Goal: Task Accomplishment & Management: Complete application form

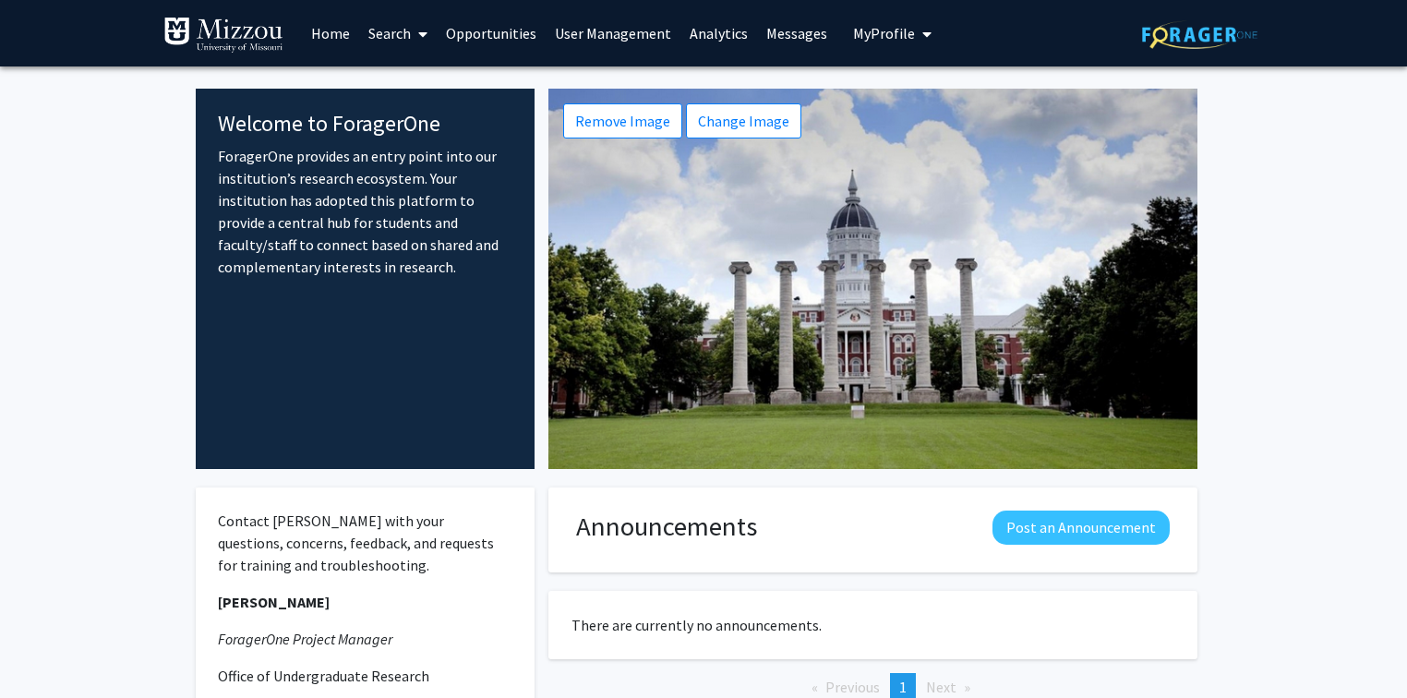
click at [495, 36] on link "Opportunities" at bounding box center [491, 33] width 109 height 65
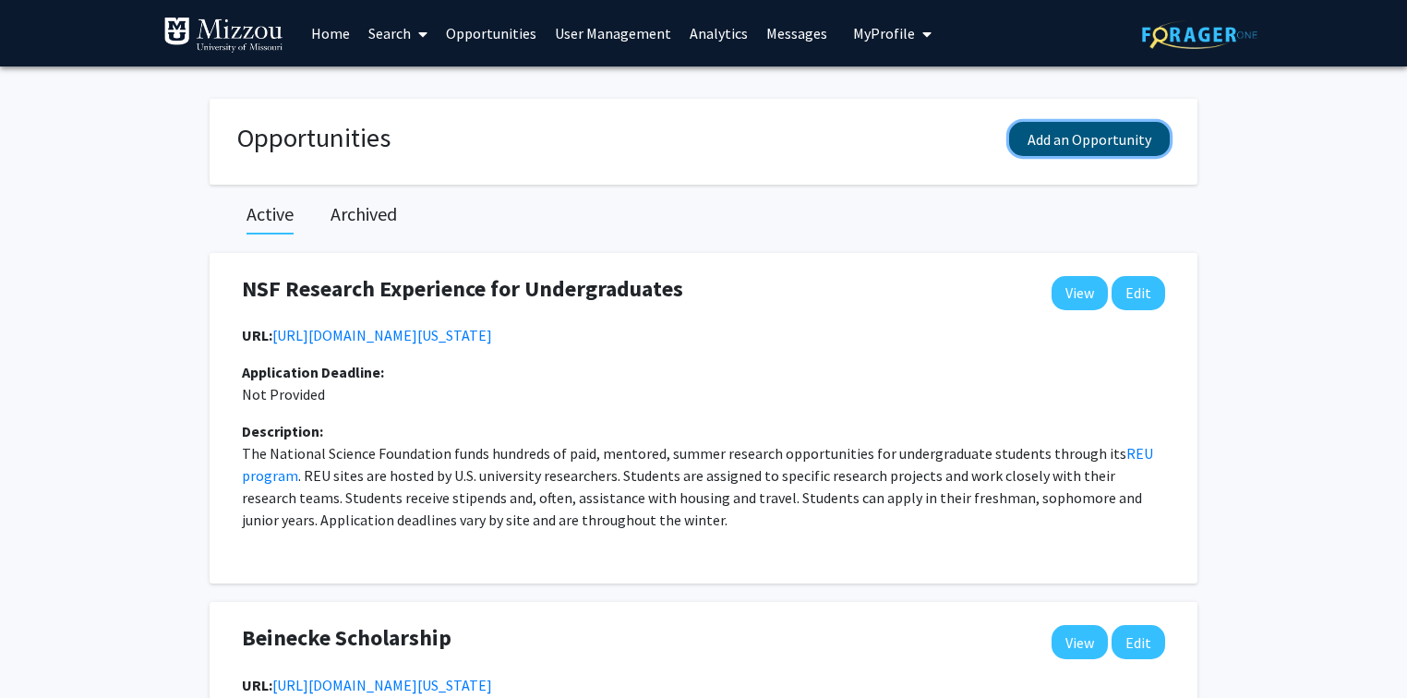
click at [1051, 139] on button "Add an Opportunity" at bounding box center [1089, 139] width 161 height 34
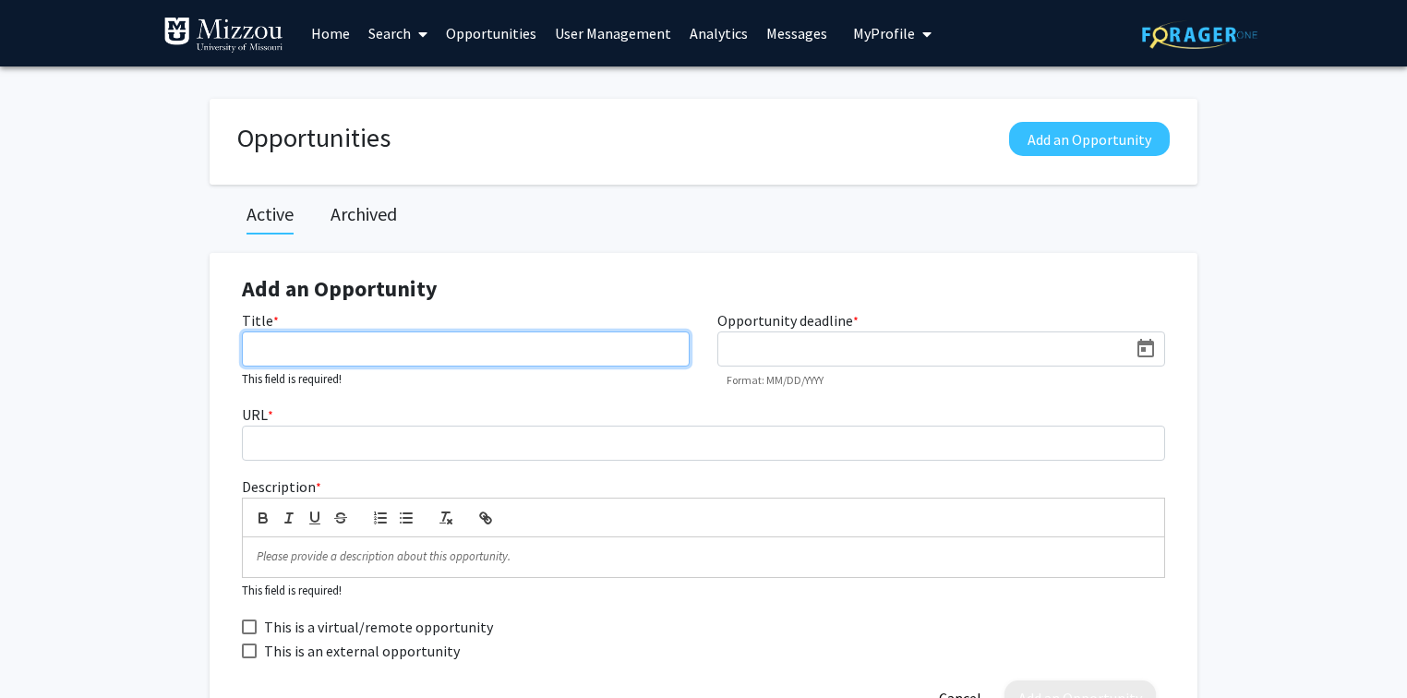
click at [532, 344] on input "Title *" at bounding box center [466, 349] width 448 height 35
type input "Fall Research Day"
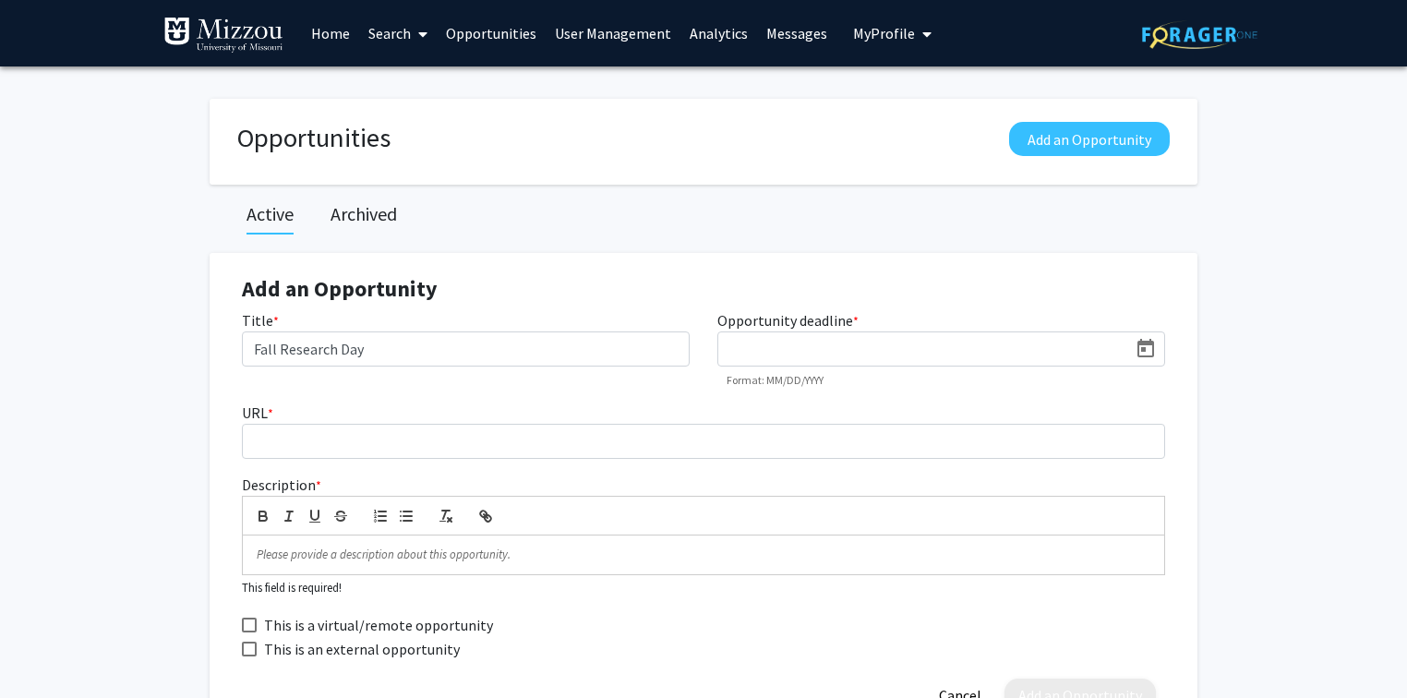
click at [730, 343] on input at bounding box center [928, 350] width 400 height 17
click at [1144, 347] on icon "Open calendar" at bounding box center [1146, 348] width 17 height 18
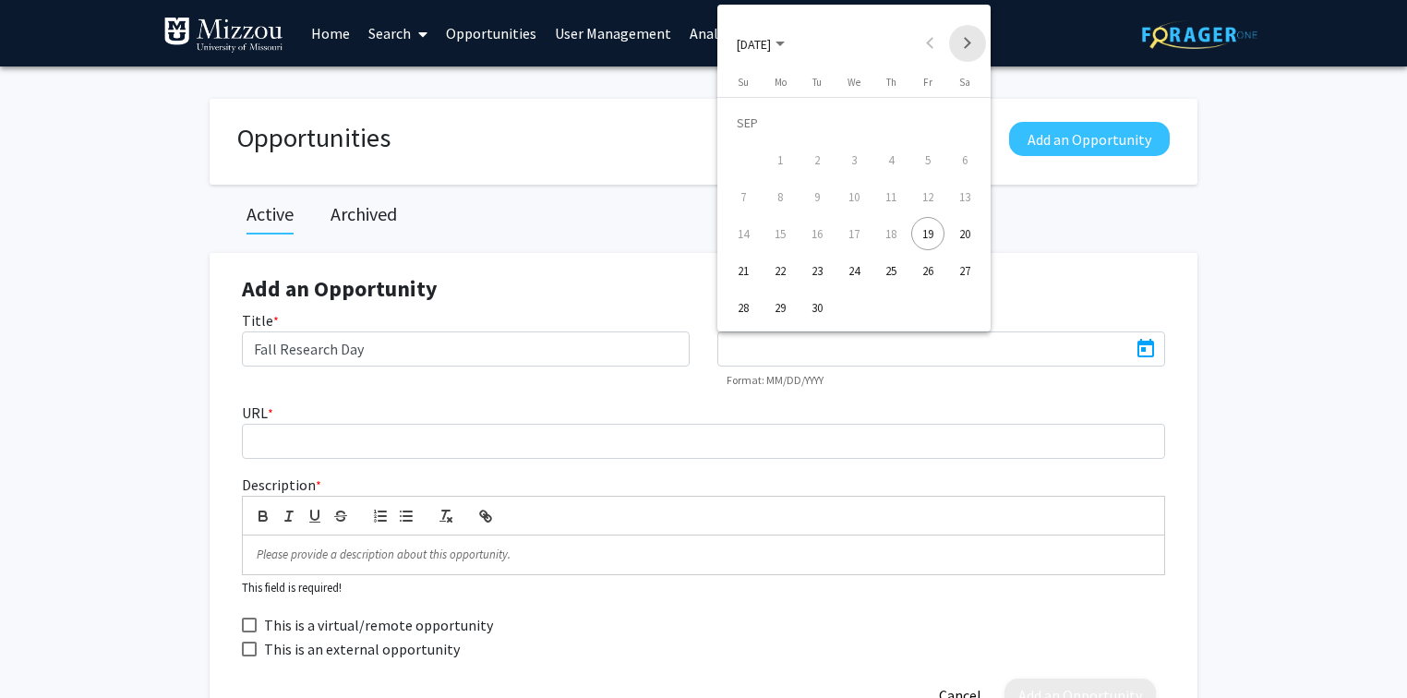
click at [969, 45] on button "Next month" at bounding box center [967, 43] width 37 height 37
click at [750, 236] on div "16" at bounding box center [743, 233] width 33 height 33
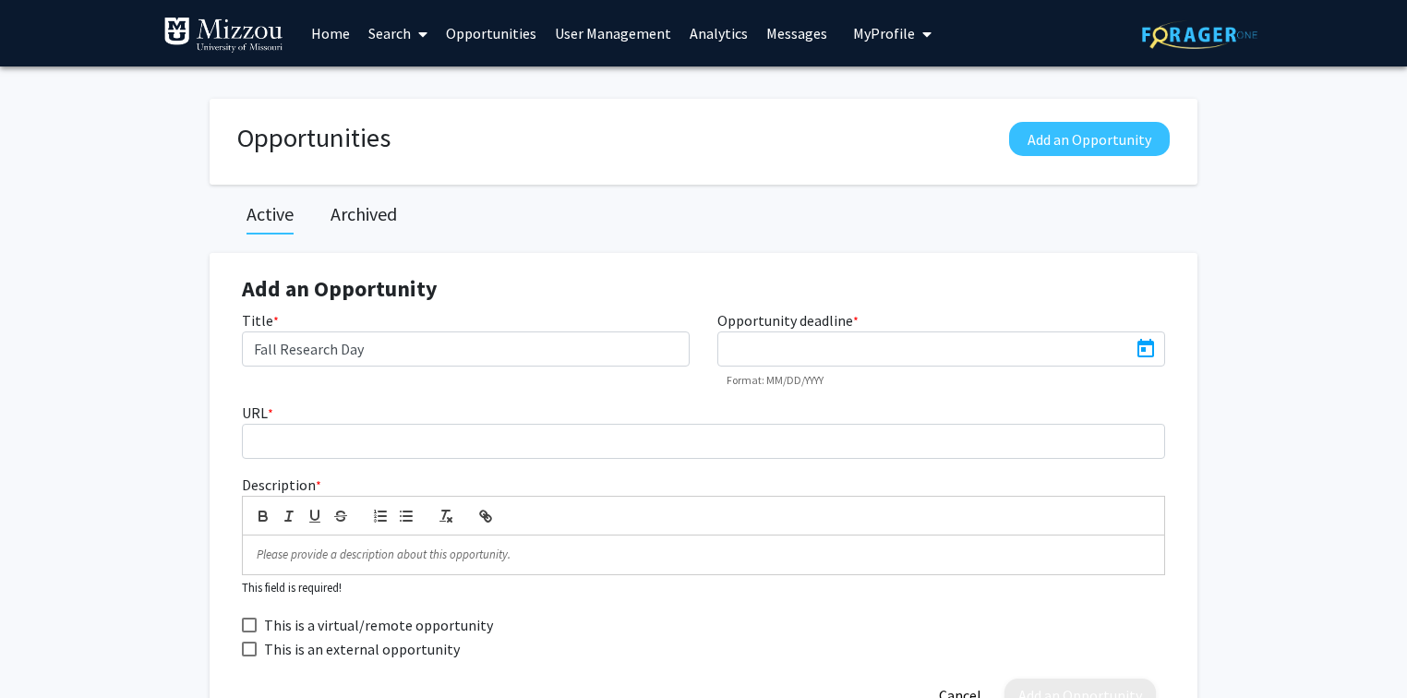
type input "11/16/2025"
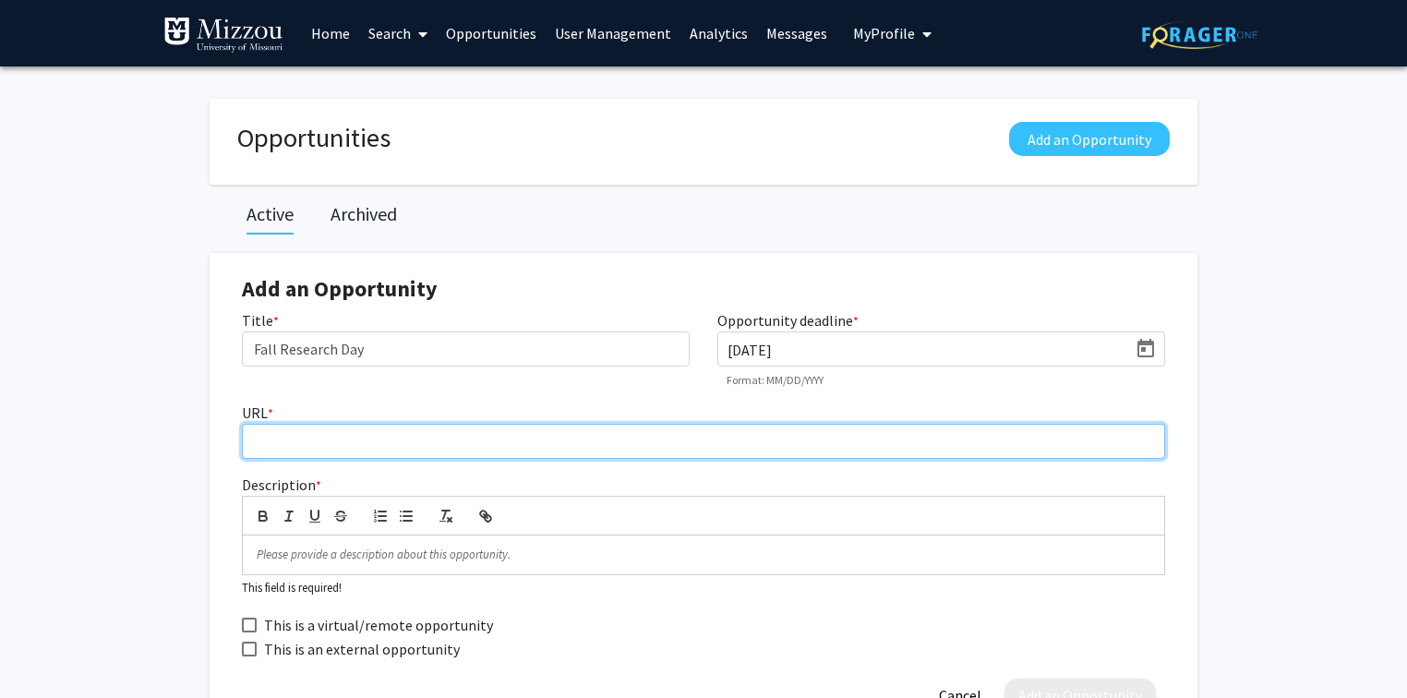
click at [577, 443] on input "URL *" at bounding box center [703, 441] width 923 height 35
paste input "https://missouri.qualtrics.com/jfe/form/SV_byzCStya5sbrafA"
type input "https://missouri.qualtrics.com/jfe/form/SV_byzCStya5sbrafA"
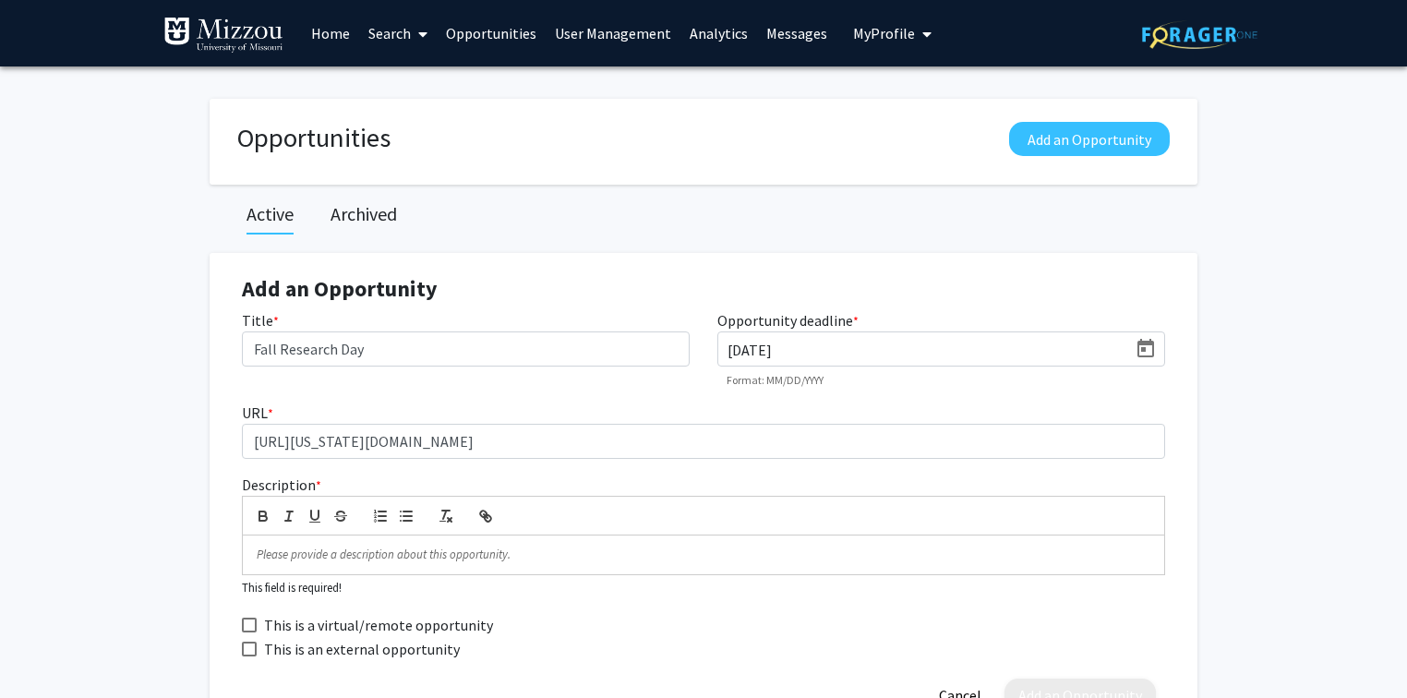
click at [699, 556] on p at bounding box center [704, 555] width 894 height 17
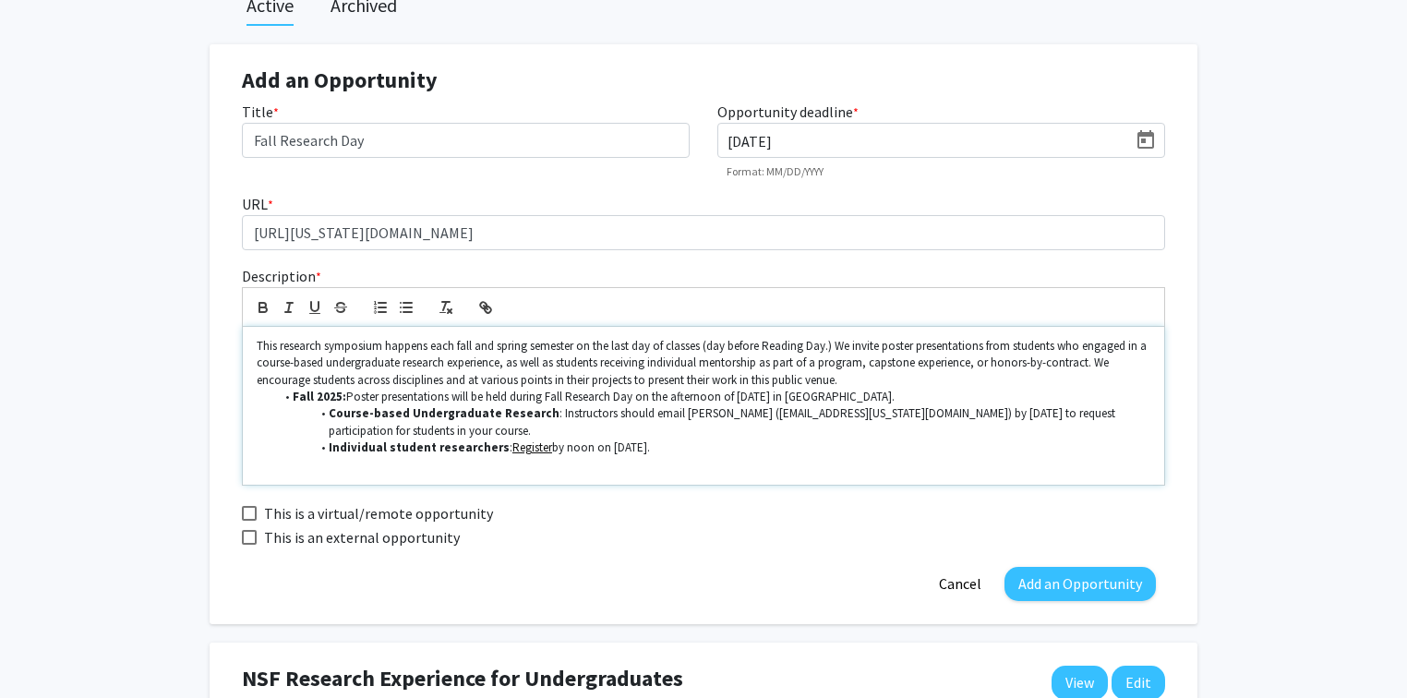
scroll to position [222, 0]
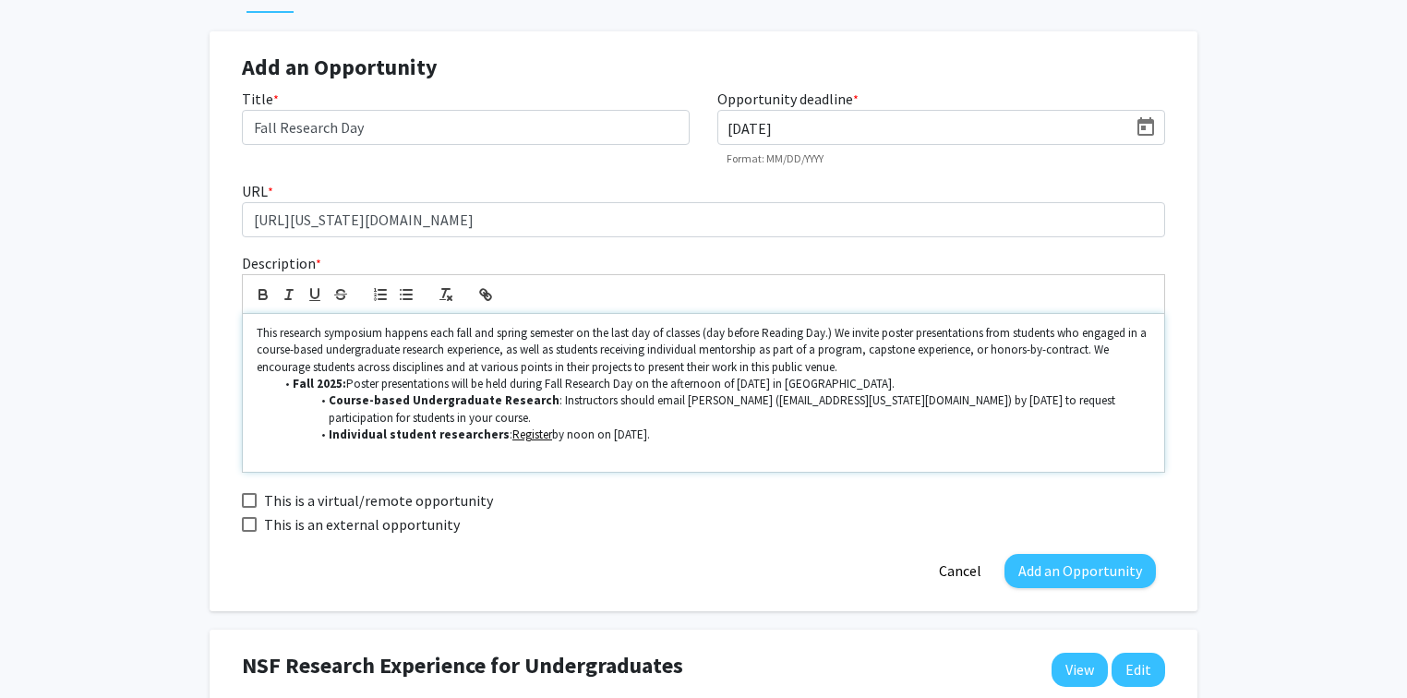
click at [1096, 348] on p "This research symposium happens each fall and spring semester on the last day o…" at bounding box center [704, 350] width 894 height 51
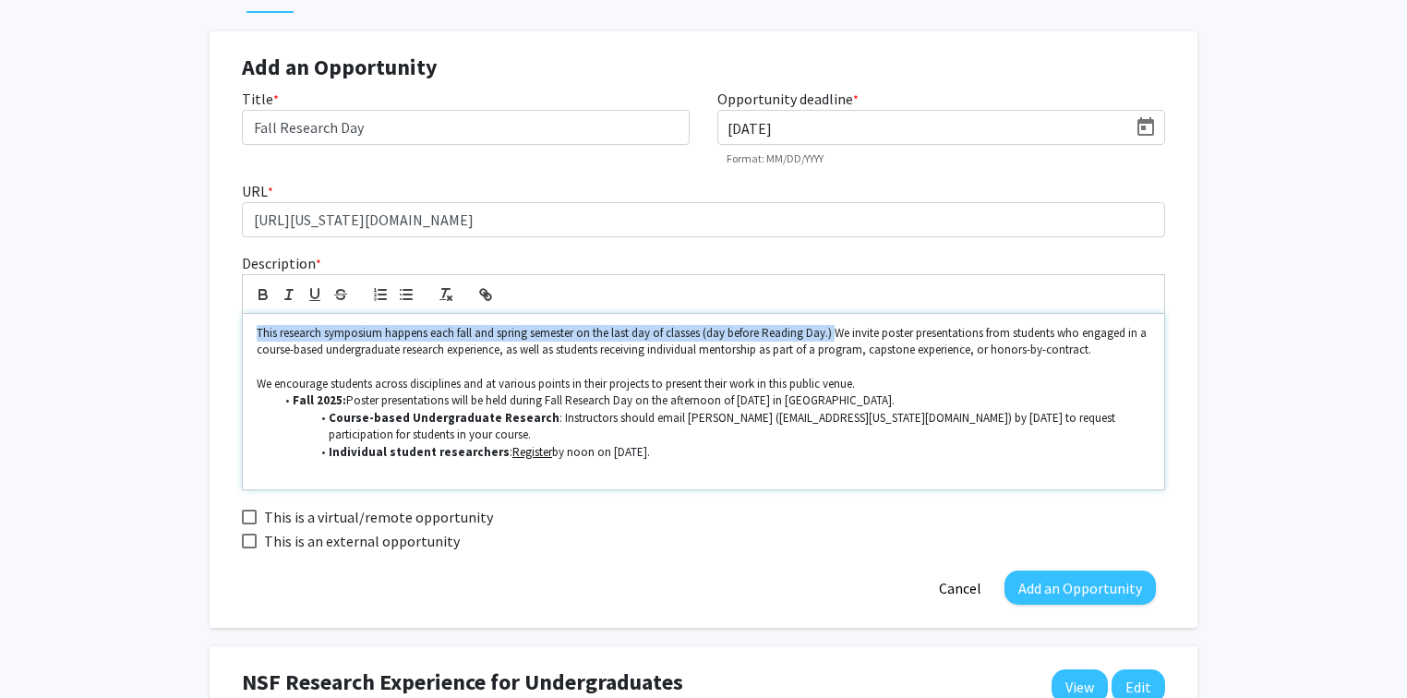
drag, startPoint x: 836, startPoint y: 335, endPoint x: 249, endPoint y: 332, distance: 586.4
click at [249, 332] on div "This research symposium happens each fall and spring semester on the last day o…" at bounding box center [704, 401] width 922 height 175
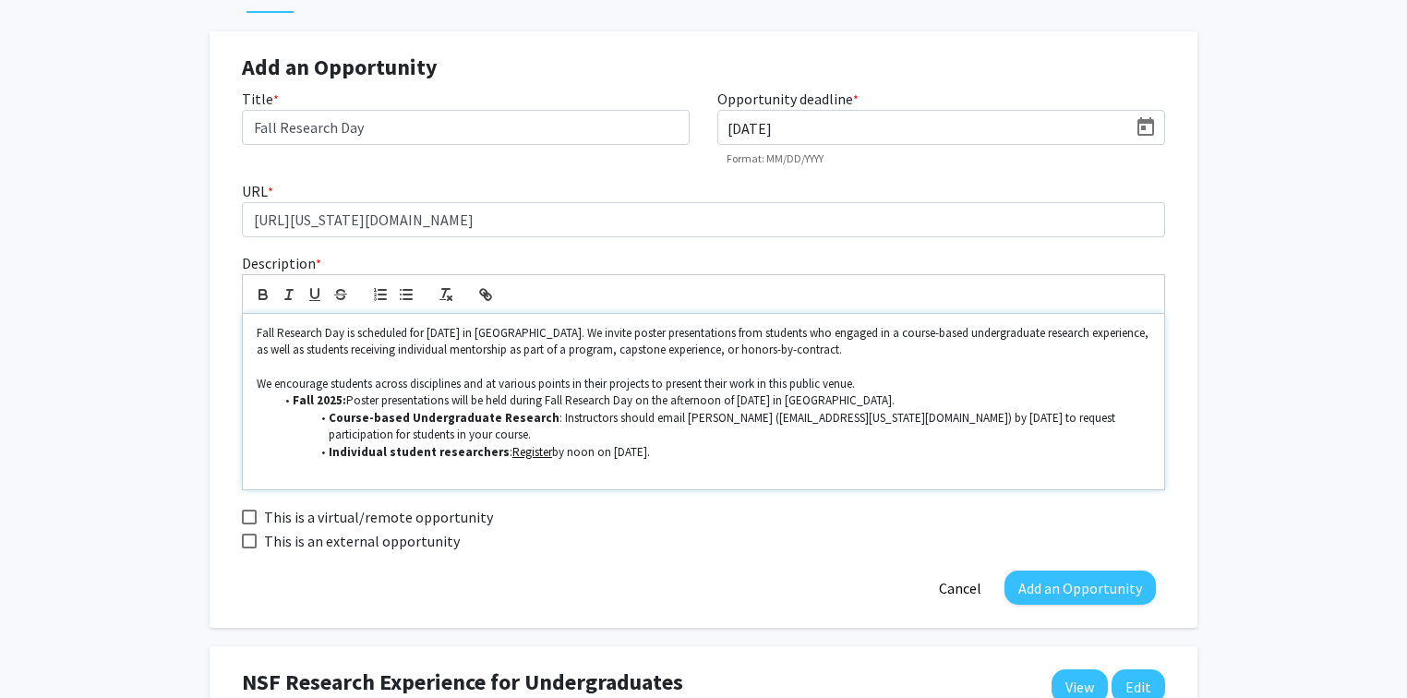
drag, startPoint x: 968, startPoint y: 398, endPoint x: 241, endPoint y: 404, distance: 726.8
click at [242, 404] on div "Fall Research Day is scheduled for Thursday, December 11th in Memorial Union. W…" at bounding box center [703, 402] width 923 height 176
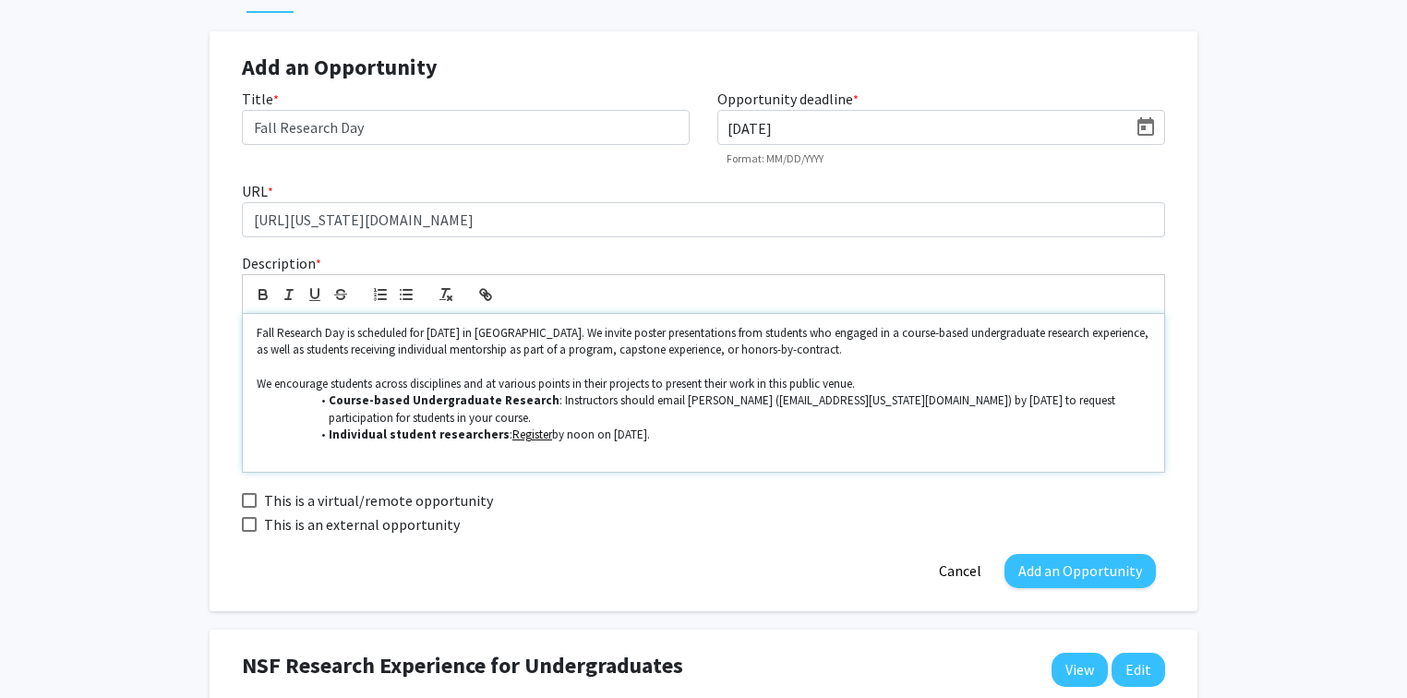
click at [331, 402] on strong "Course-based Undergraduate Research" at bounding box center [444, 400] width 231 height 16
click at [321, 433] on li "Individual student researchers : Register by noon on November 16." at bounding box center [713, 435] width 876 height 17
click at [294, 403] on strong "Course-based Undergraduate Research" at bounding box center [408, 400] width 231 height 16
click at [293, 427] on strong "Individual student researchers" at bounding box center [383, 435] width 181 height 16
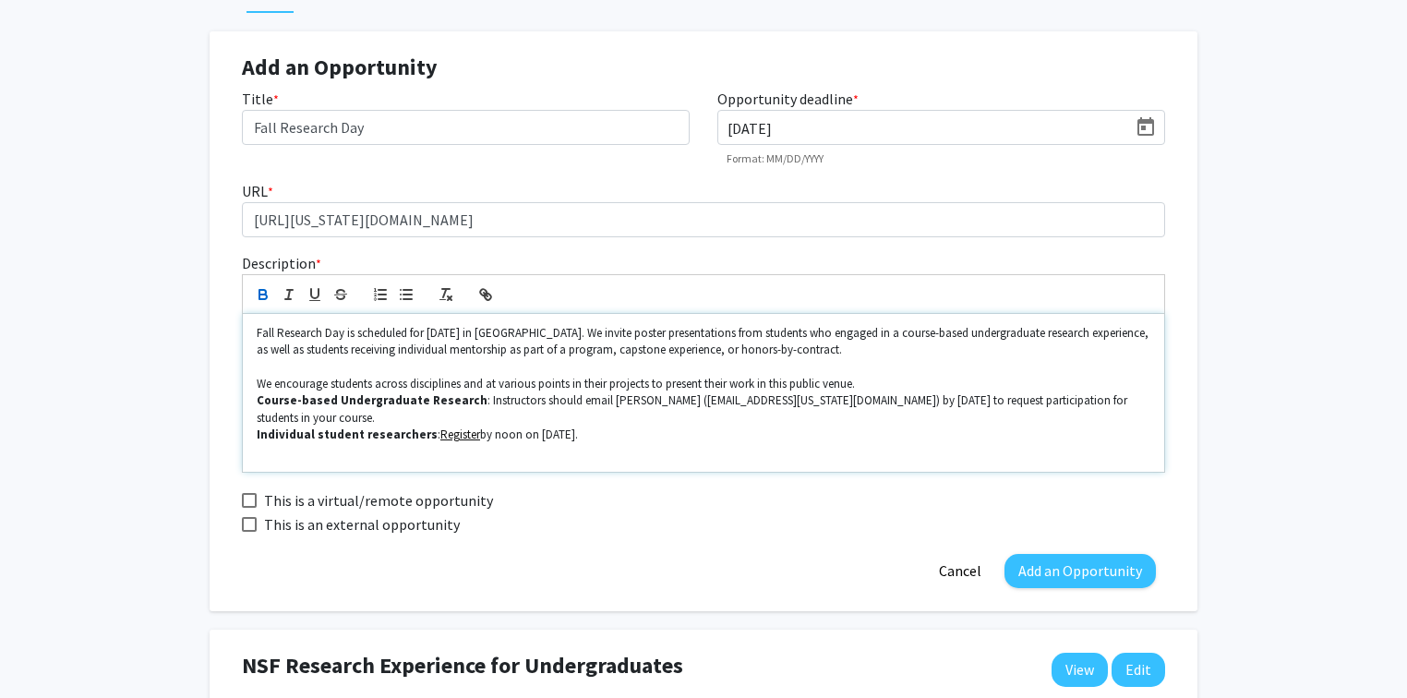
drag, startPoint x: 612, startPoint y: 417, endPoint x: 251, endPoint y: 400, distance: 361.5
click at [251, 400] on div "Fall Research Day is scheduled for Thursday, December 11th in Memorial Union. W…" at bounding box center [704, 393] width 922 height 159
click at [404, 299] on line "button" at bounding box center [408, 299] width 8 height 0
click at [402, 298] on icon "button" at bounding box center [406, 294] width 17 height 17
click at [795, 444] on p at bounding box center [704, 452] width 894 height 17
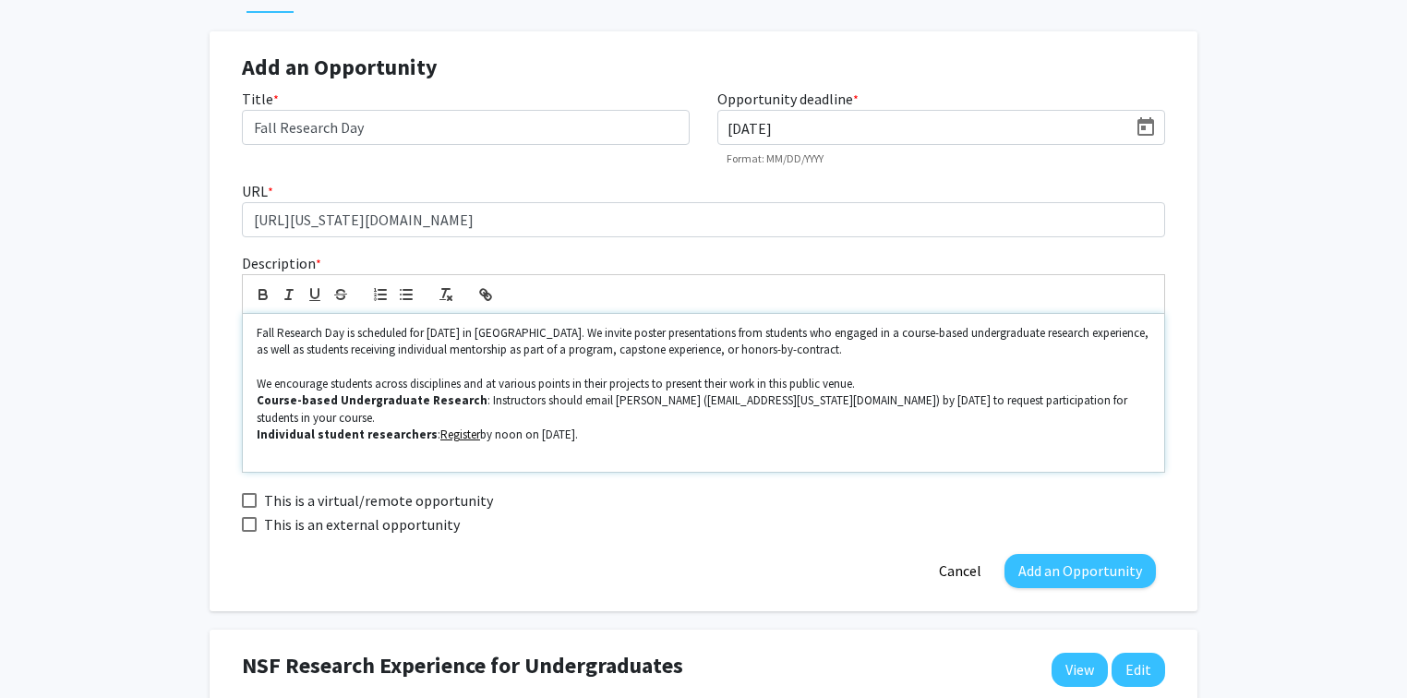
click at [259, 398] on strong "Course-based Undergraduate Research" at bounding box center [372, 400] width 231 height 16
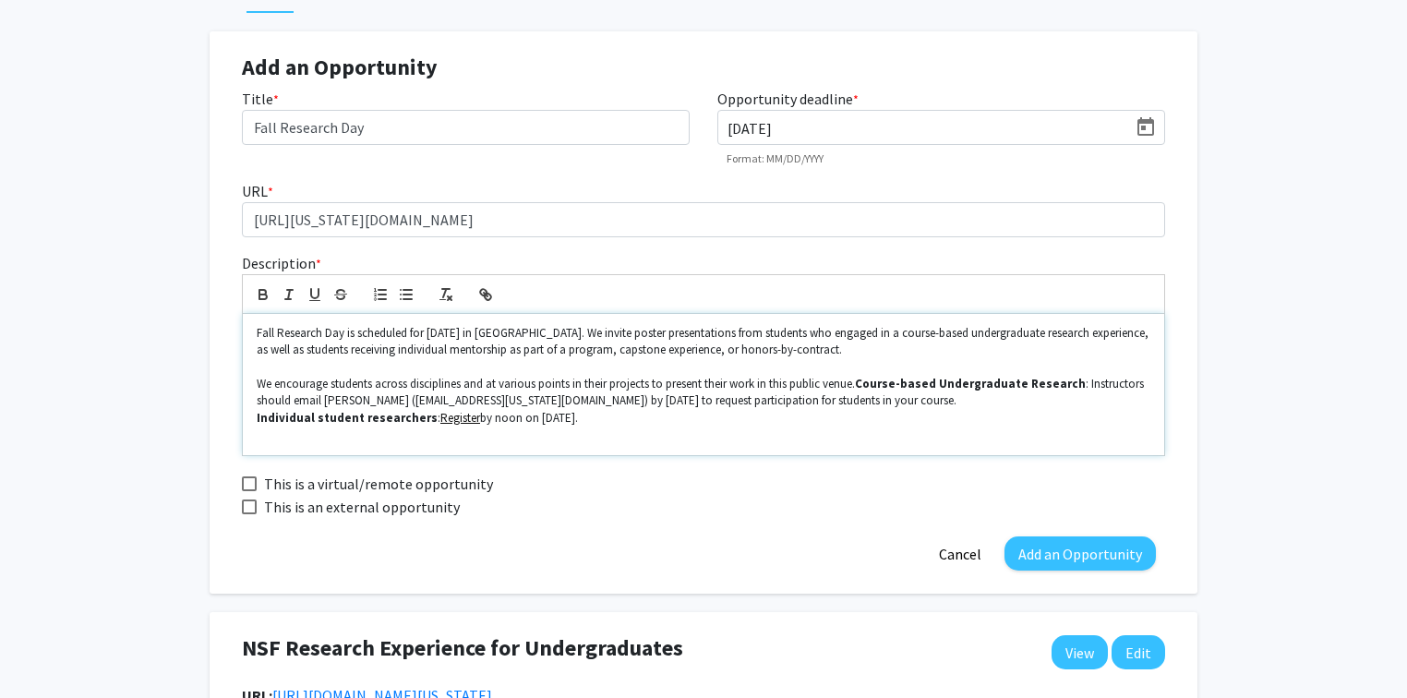
click at [257, 414] on strong "Individual student researchers" at bounding box center [347, 418] width 181 height 16
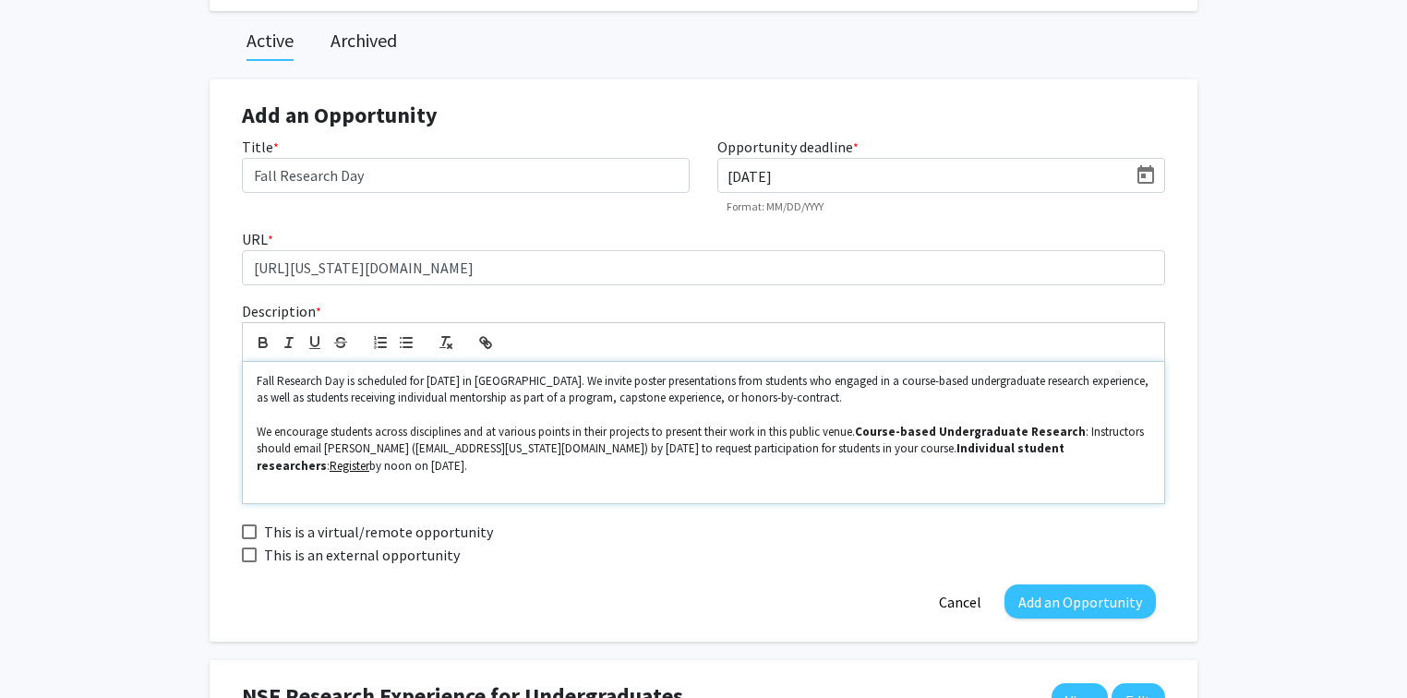
scroll to position [148, 0]
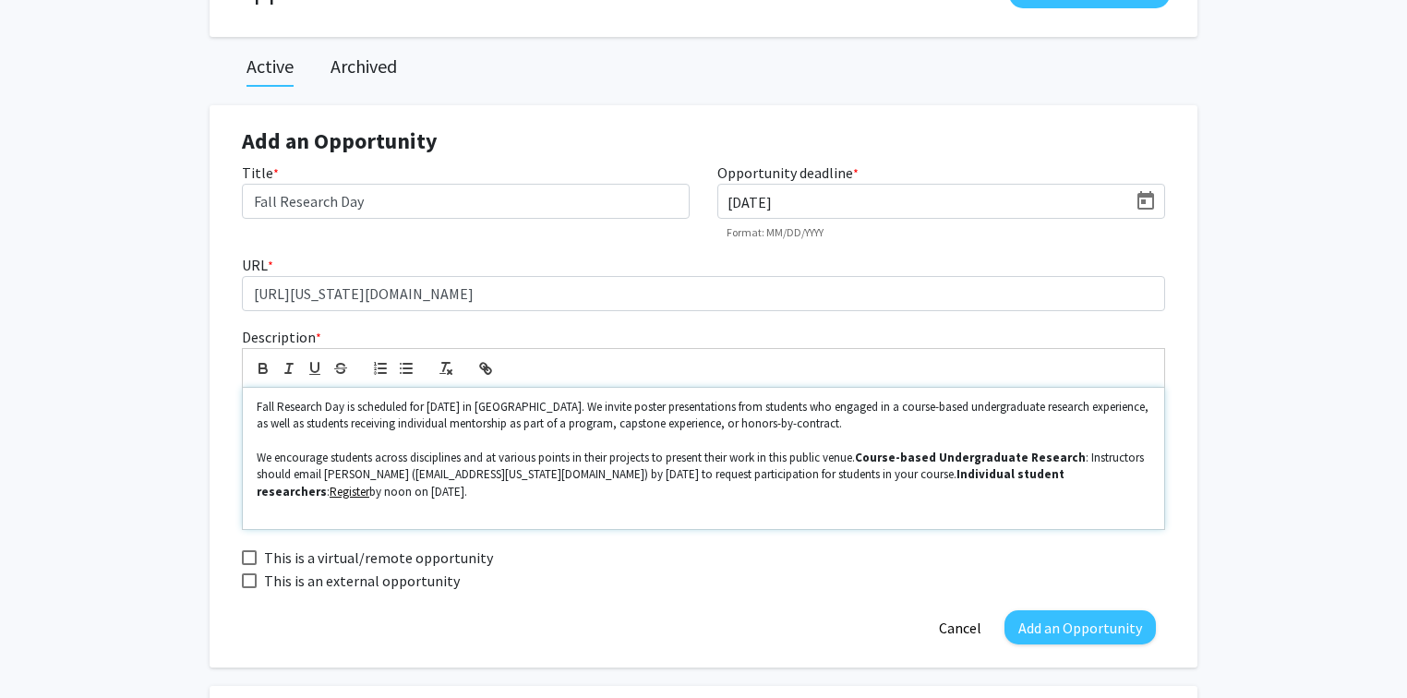
click at [864, 460] on strong "Course-based Undergraduate Research" at bounding box center [970, 458] width 231 height 16
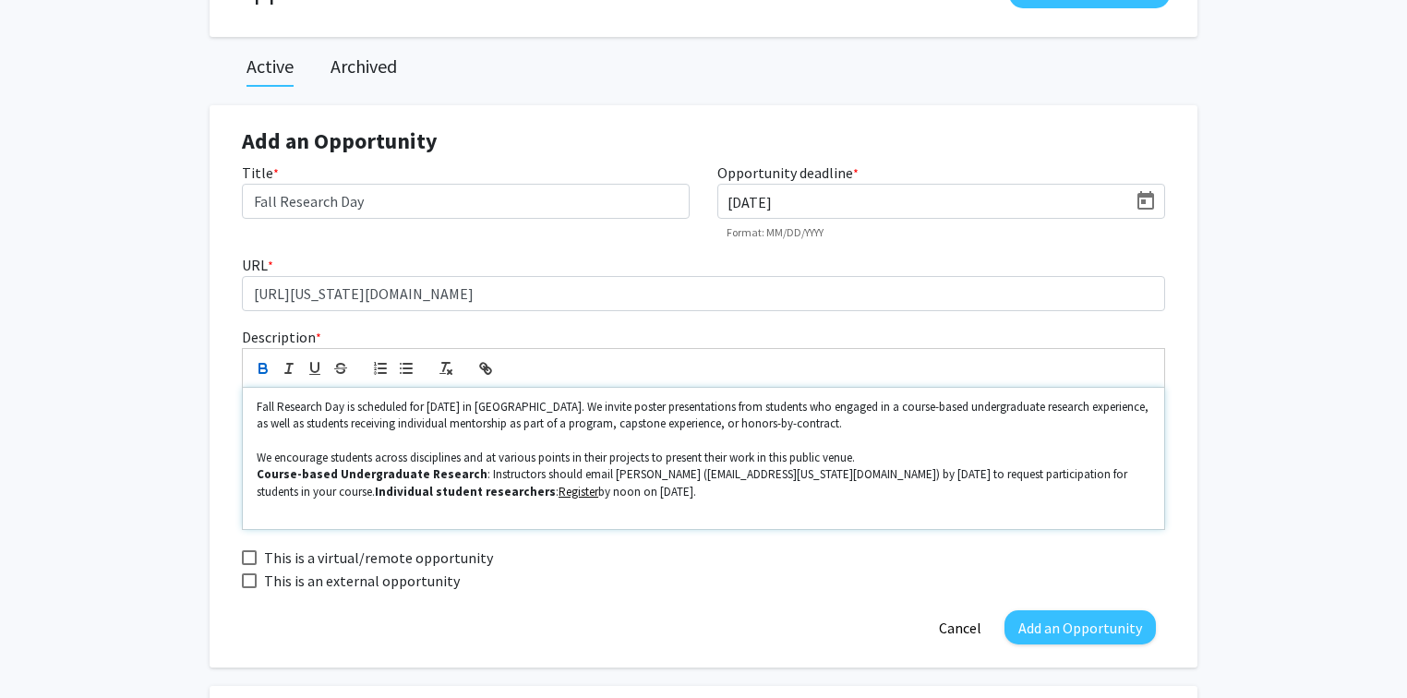
click at [618, 516] on p at bounding box center [704, 509] width 894 height 17
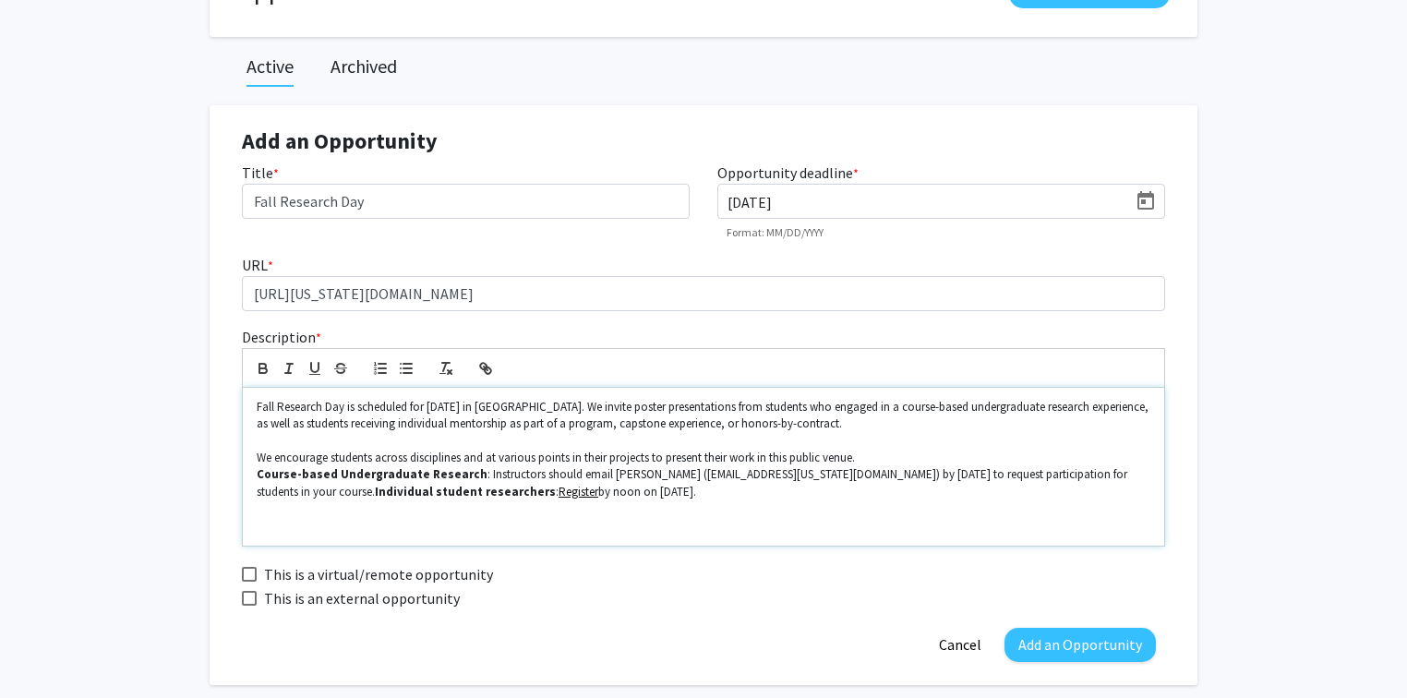
scroll to position [0, 0]
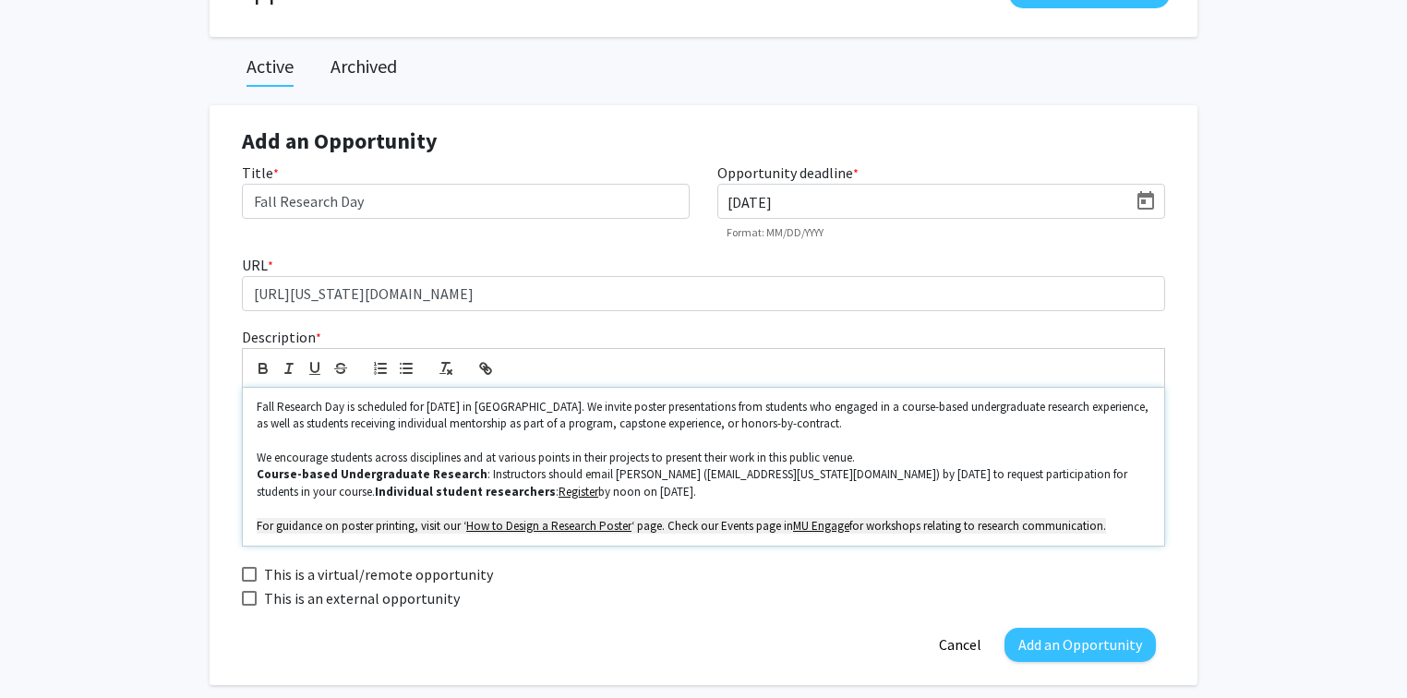
drag, startPoint x: 1113, startPoint y: 523, endPoint x: 187, endPoint y: 539, distance: 926.4
click at [715, 592] on div "This is an external opportunity" at bounding box center [703, 597] width 951 height 24
click at [460, 525] on p "For guidance on poster printing, visit our ‘How to Design a Research Poster‘ pa…" at bounding box center [704, 526] width 894 height 17
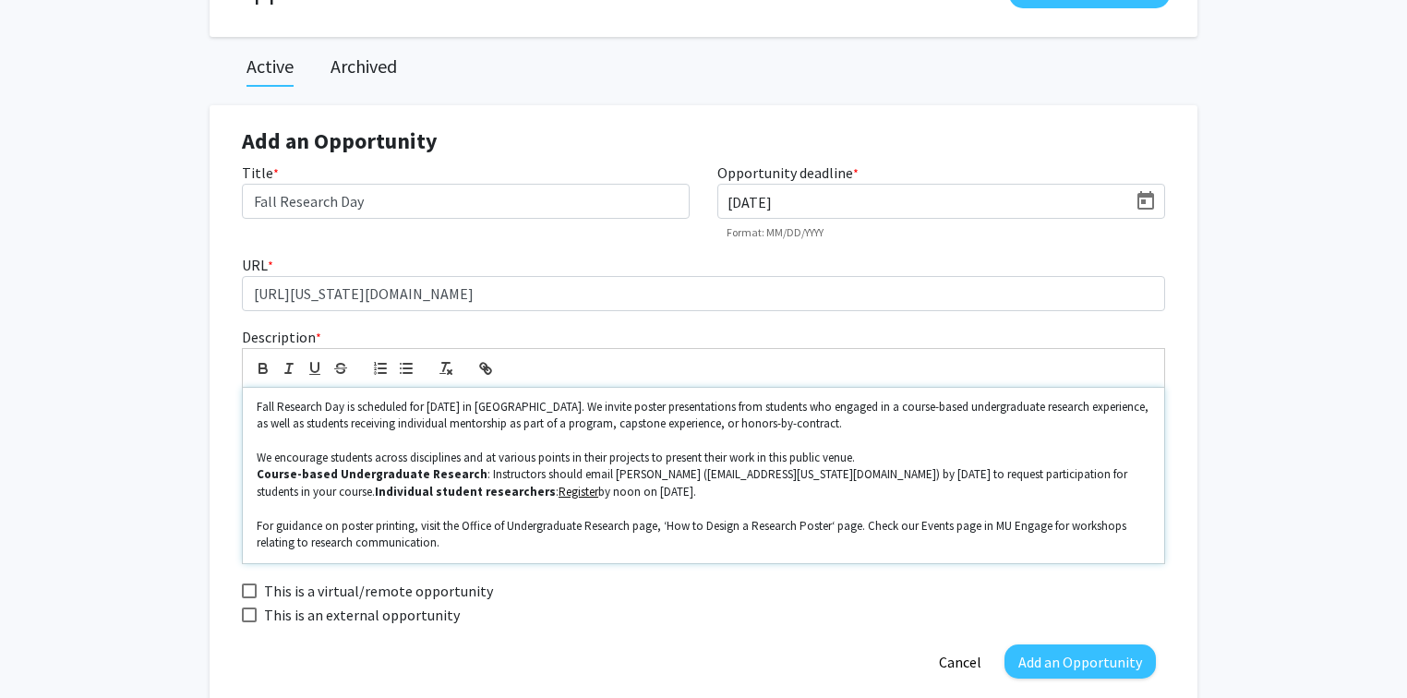
click at [857, 524] on p "For guidance on poster printing, visit the Office of Undergraduate Research pag…" at bounding box center [704, 535] width 894 height 34
drag, startPoint x: 830, startPoint y: 527, endPoint x: 764, endPoint y: 525, distance: 66.5
click at [766, 525] on p "For guidance on poster printing, visit the Office of Undergraduate Research pag…" at bounding box center [704, 535] width 894 height 34
click at [720, 529] on p "For guidance on poster printing, visit the Office of Undergraduate Research pag…" at bounding box center [704, 535] width 894 height 34
drag, startPoint x: 662, startPoint y: 521, endPoint x: 827, endPoint y: 522, distance: 164.4
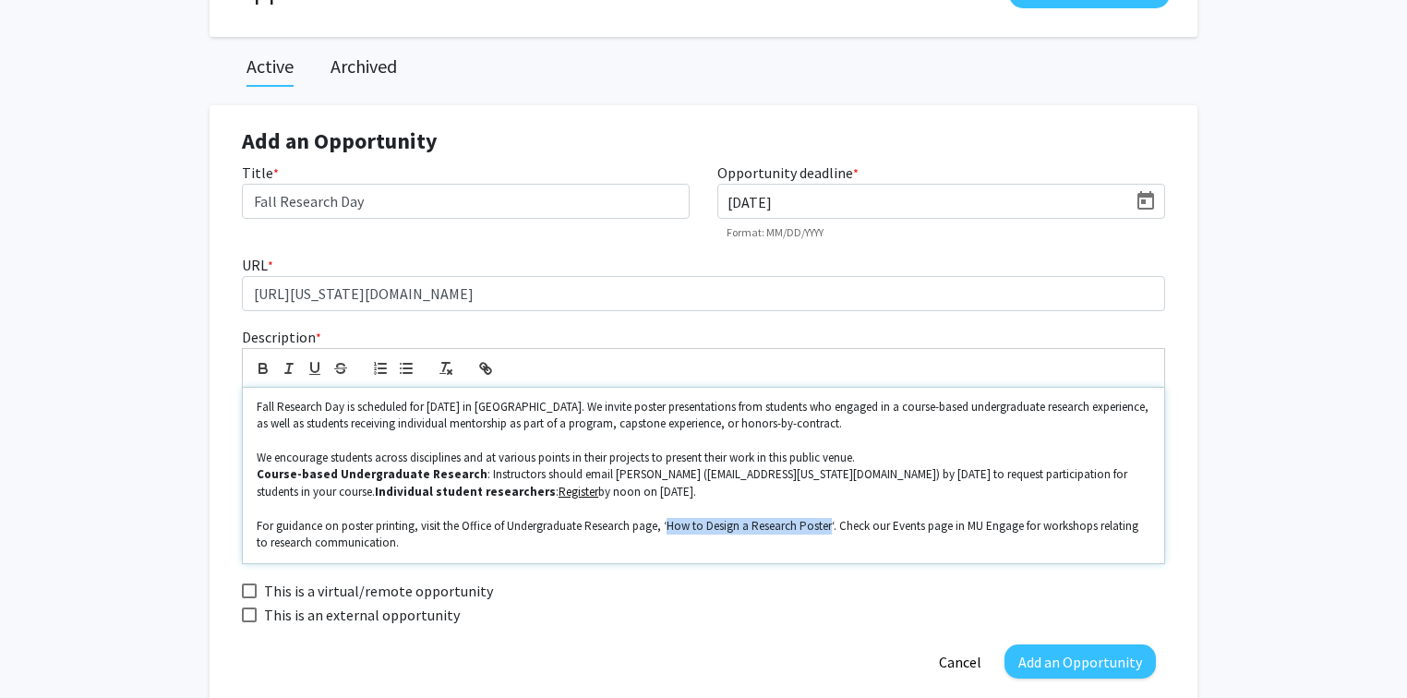
click at [827, 522] on p "For guidance on poster printing, visit the Office of Undergraduate Research pag…" at bounding box center [704, 535] width 894 height 34
drag, startPoint x: 816, startPoint y: 525, endPoint x: 488, endPoint y: 368, distance: 364.3
click at [488, 368] on icon "button" at bounding box center [485, 368] width 17 height 17
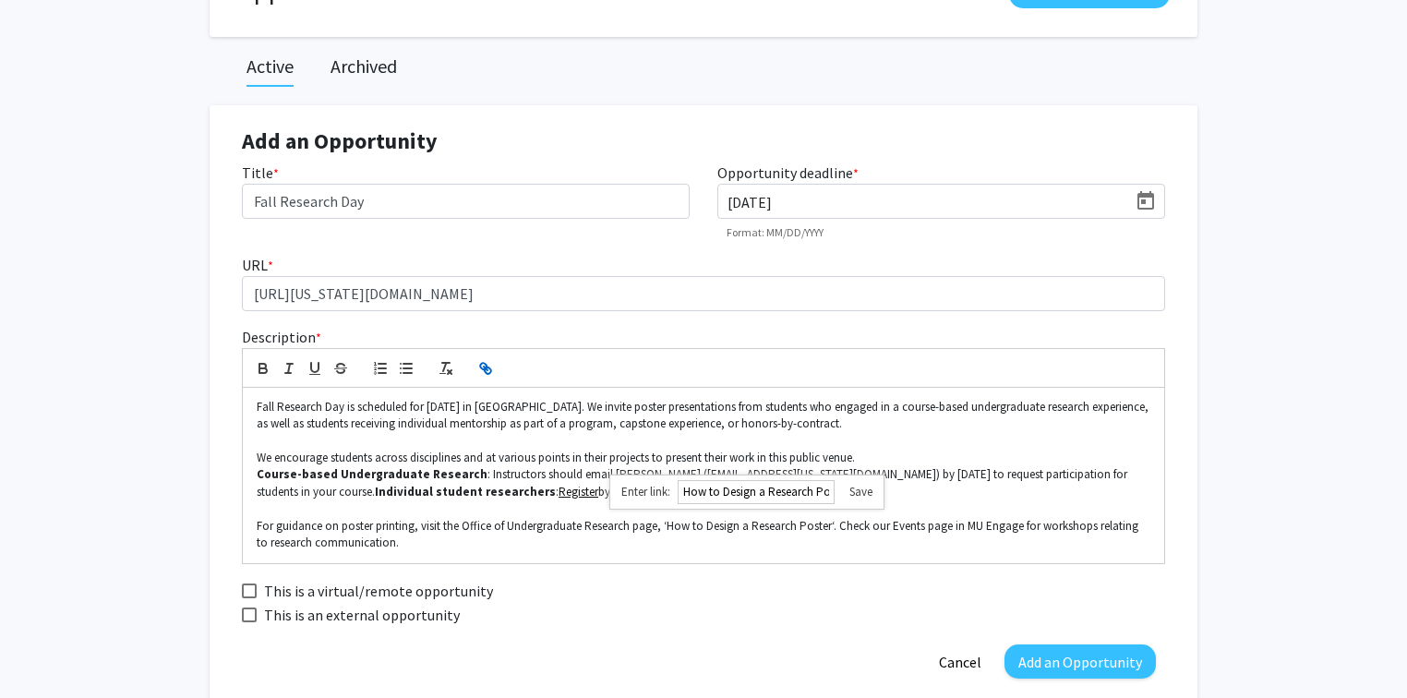
paste input "https://undergradresearch.missouri.edu/research-poster/"
type input "https://undergradresearch.missouri.edu/research-poster/"
click at [685, 599] on div "This is a virtual/remote opportunity" at bounding box center [703, 591] width 951 height 24
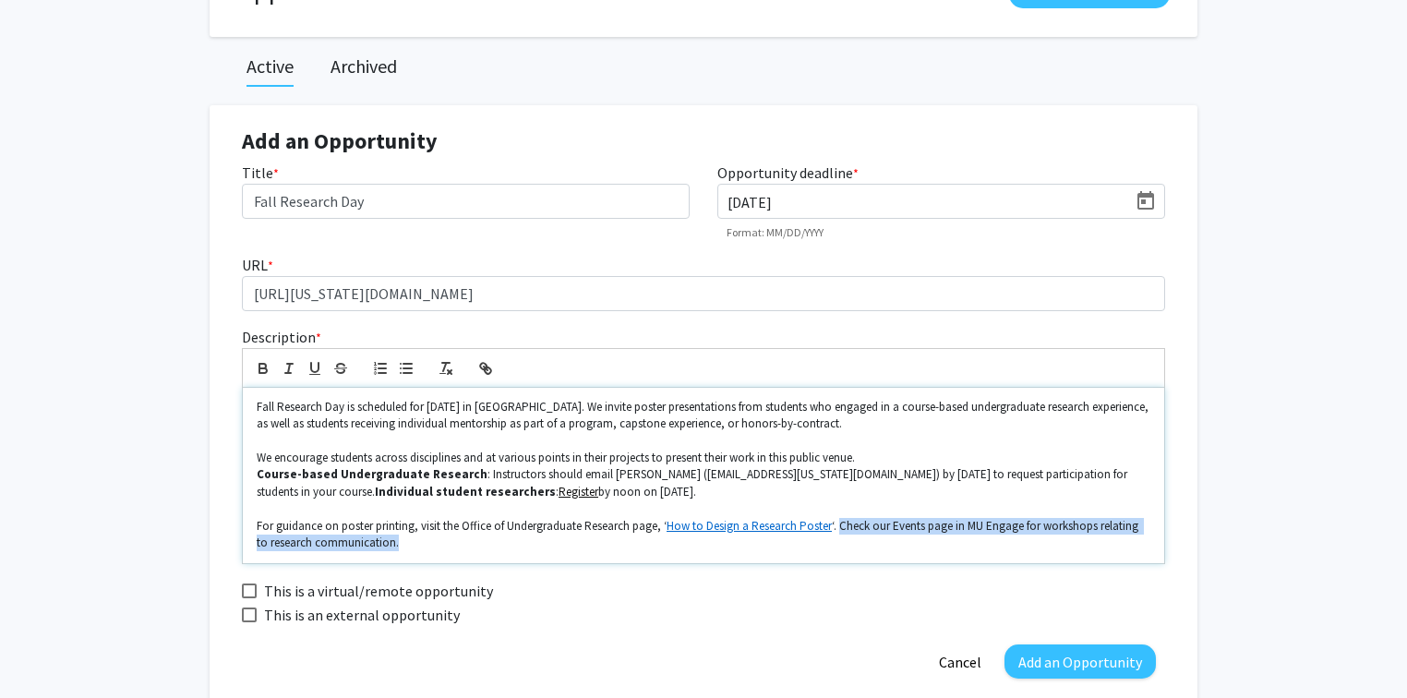
drag, startPoint x: 835, startPoint y: 523, endPoint x: 1048, endPoint y: 543, distance: 214.3
click at [1048, 543] on p "For guidance on poster printing, visit the Office of Undergraduate Research pag…" at bounding box center [704, 535] width 894 height 34
click at [889, 524] on p "For guidance on poster printing, visit the Office of Undergraduate Research pag…" at bounding box center [704, 535] width 894 height 34
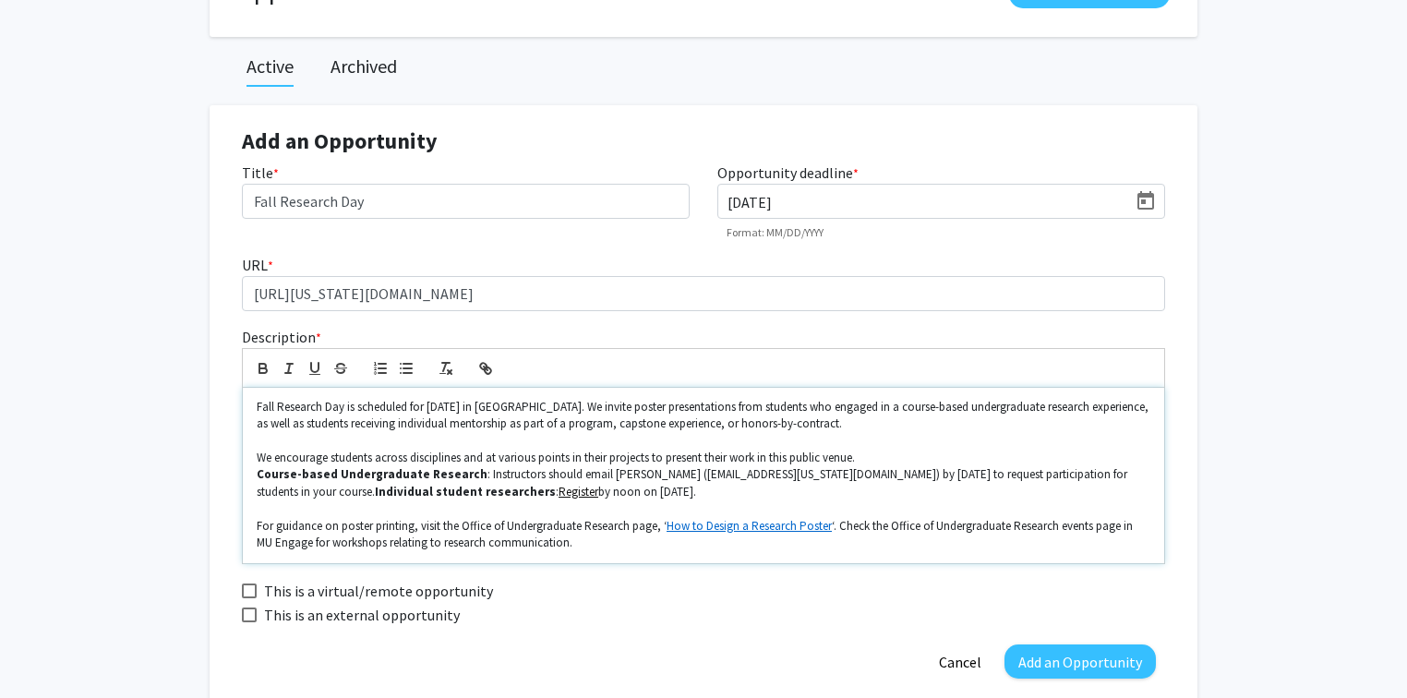
click at [1123, 532] on p "For guidance on poster printing, visit the Office of Undergraduate Research pag…" at bounding box center [704, 535] width 894 height 34
click at [555, 544] on p "For guidance on poster printing, visit the Office of Undergraduate Research pag…" at bounding box center [704, 535] width 894 height 34
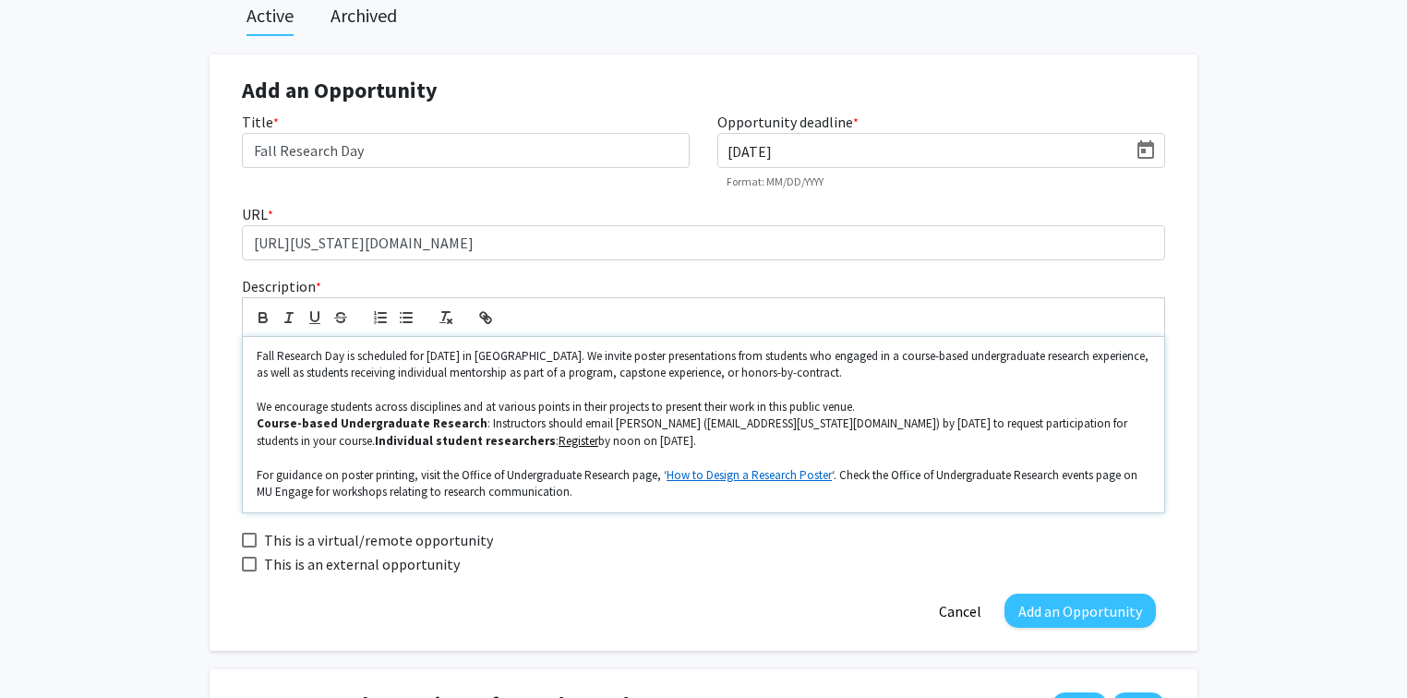
scroll to position [222, 0]
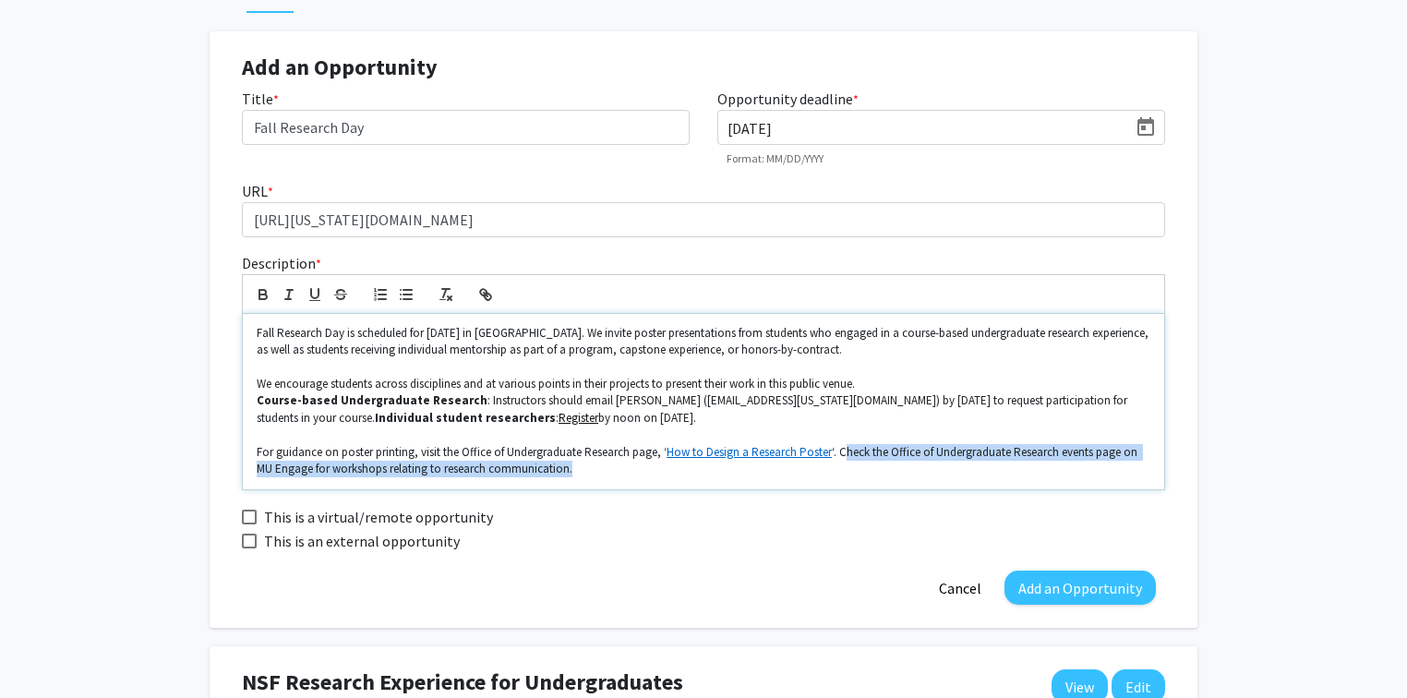
drag, startPoint x: 838, startPoint y: 452, endPoint x: 888, endPoint y: 463, distance: 52.0
click at [888, 463] on p "For guidance on poster printing, visit the Office of Undergraduate Research pag…" at bounding box center [704, 461] width 894 height 34
click at [890, 476] on p "For guidance on poster printing, visit the Office of Undergraduate Research pag…" at bounding box center [704, 461] width 894 height 34
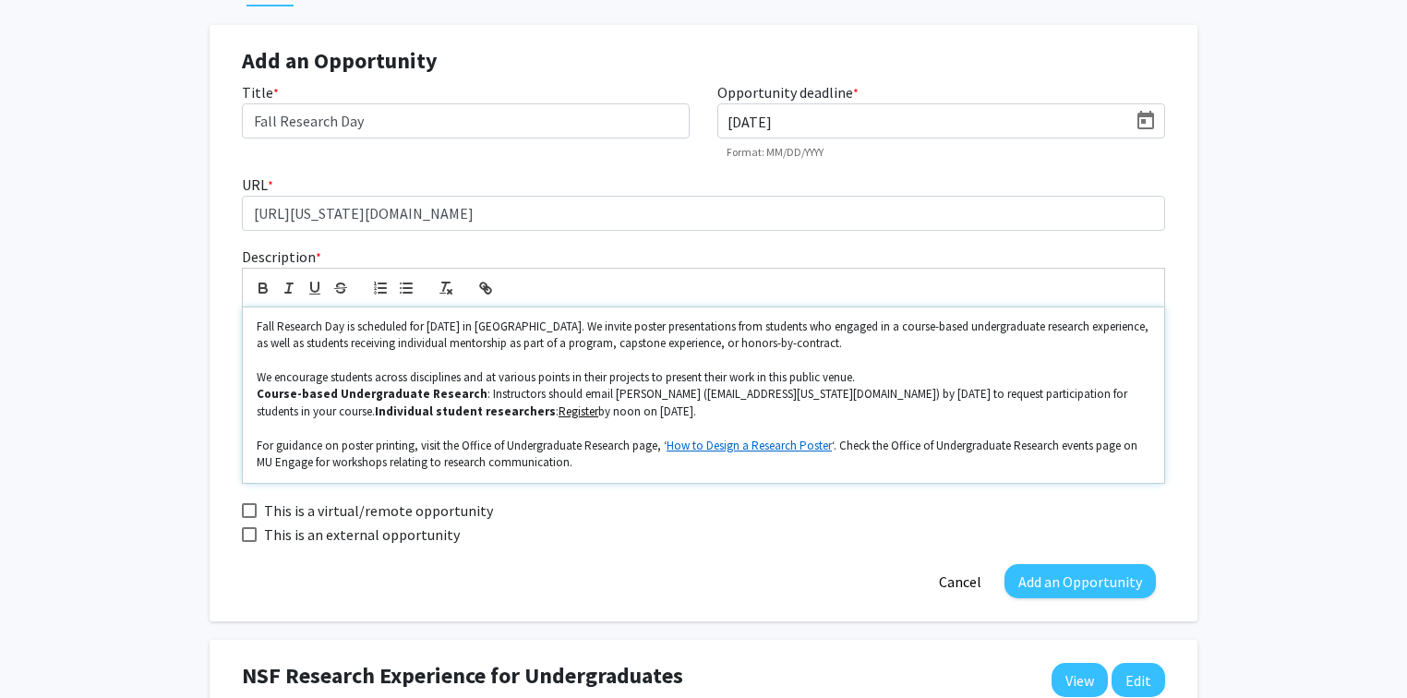
scroll to position [296, 0]
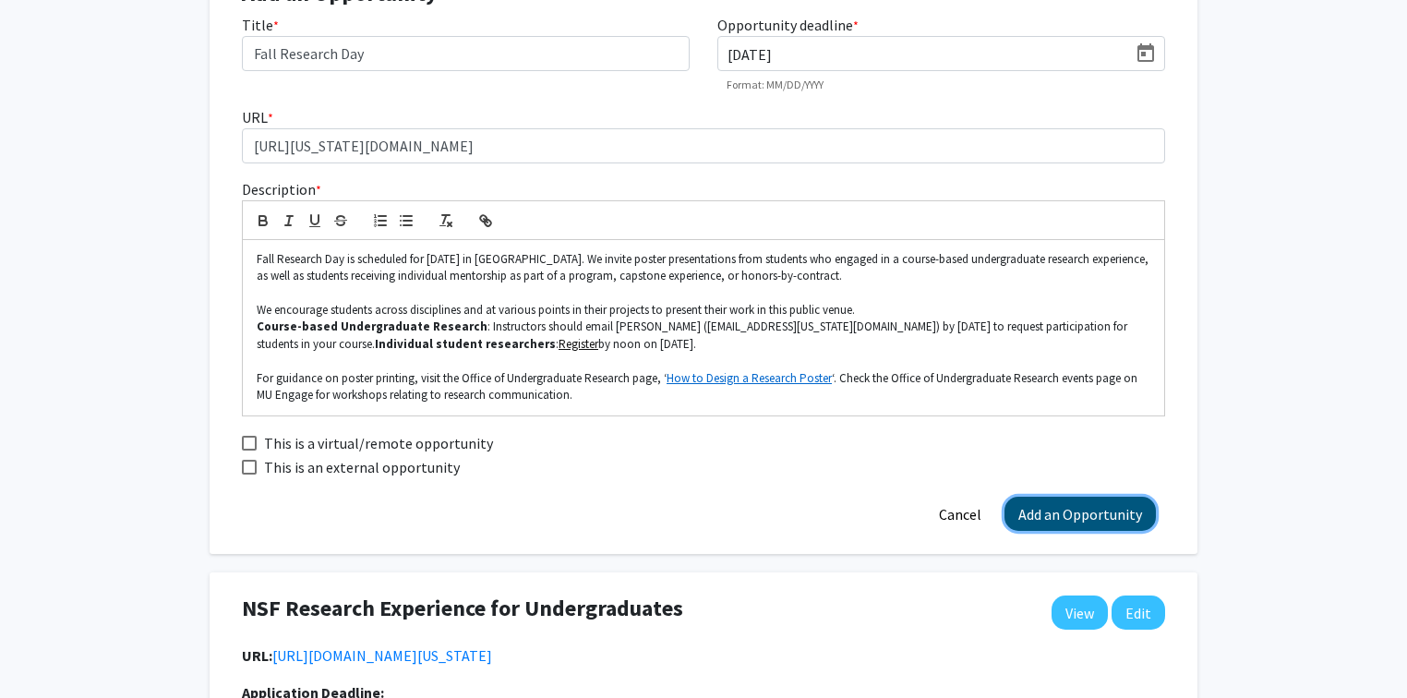
click at [1058, 516] on button "Add an Opportunity" at bounding box center [1080, 514] width 151 height 34
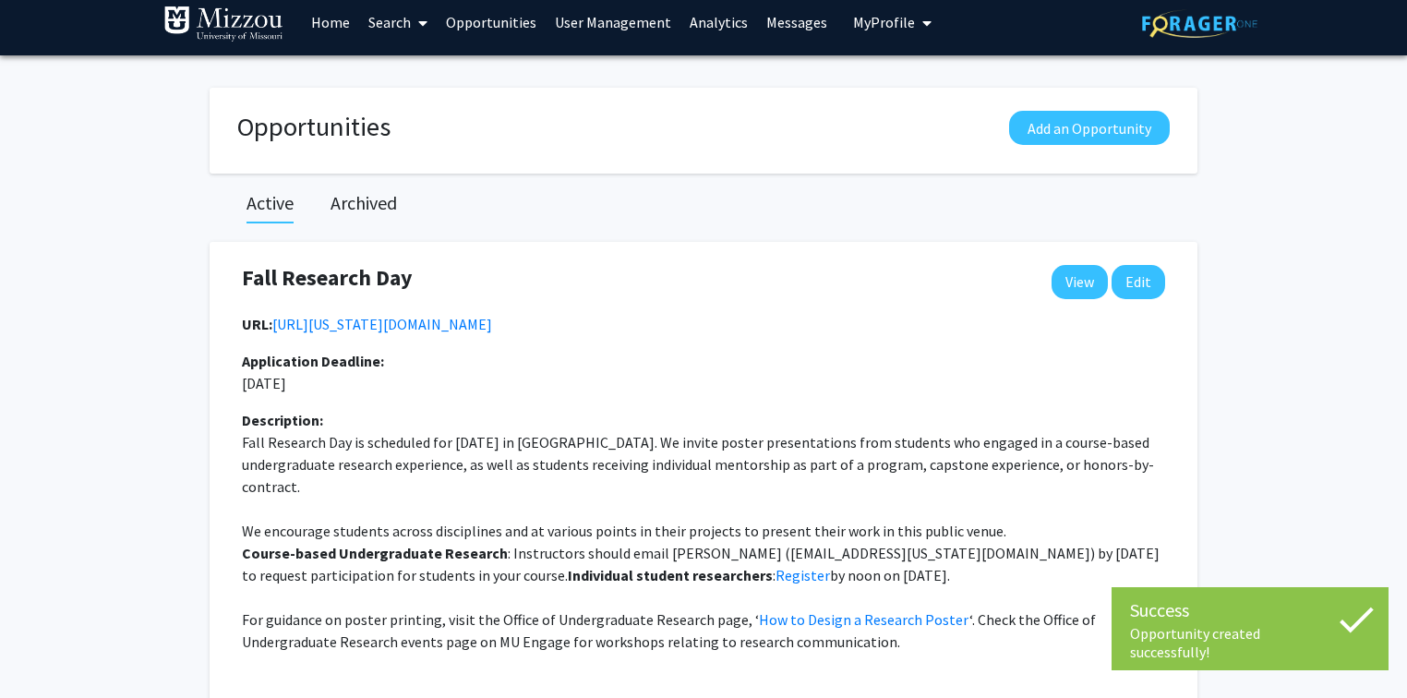
scroll to position [0, 0]
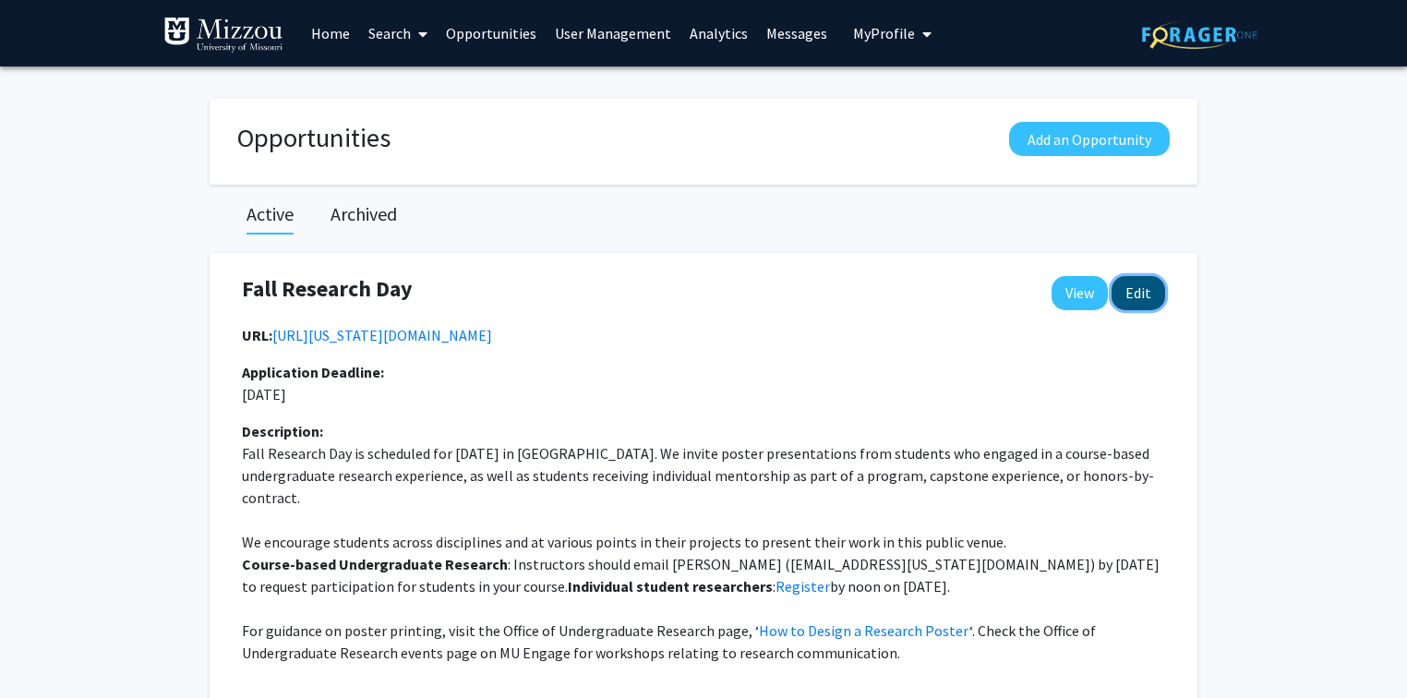
click at [1144, 303] on button "Edit" at bounding box center [1139, 293] width 54 height 34
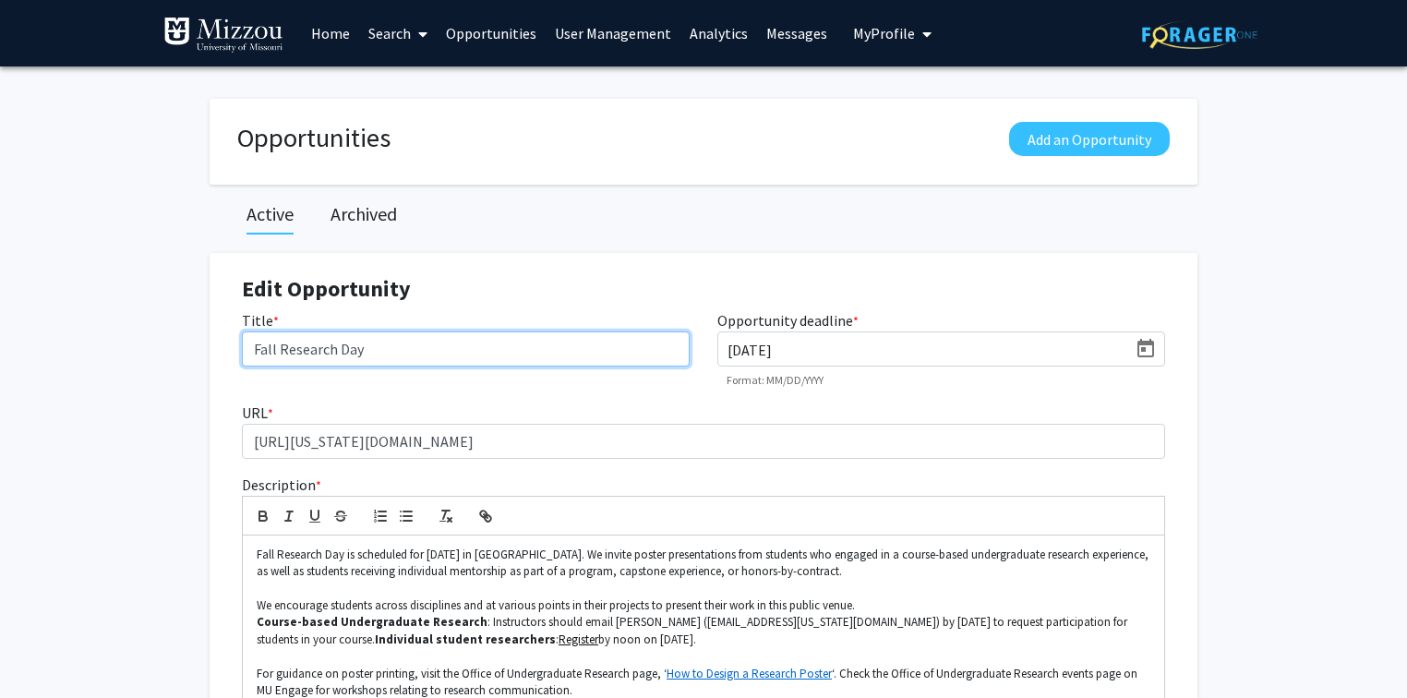
click at [621, 346] on input "Fall Research Day" at bounding box center [466, 349] width 448 height 35
click at [373, 345] on input "Fall Research Day Registration Now Open" at bounding box center [466, 349] width 448 height 35
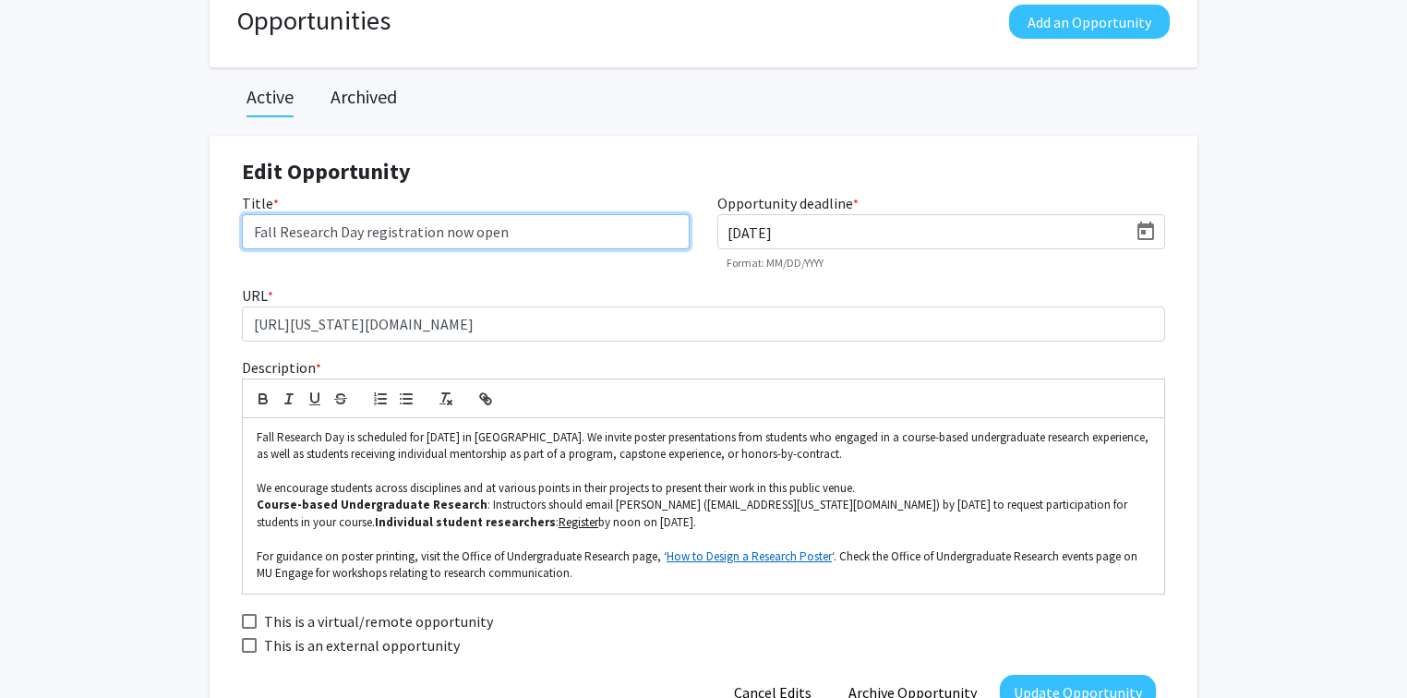
scroll to position [369, 0]
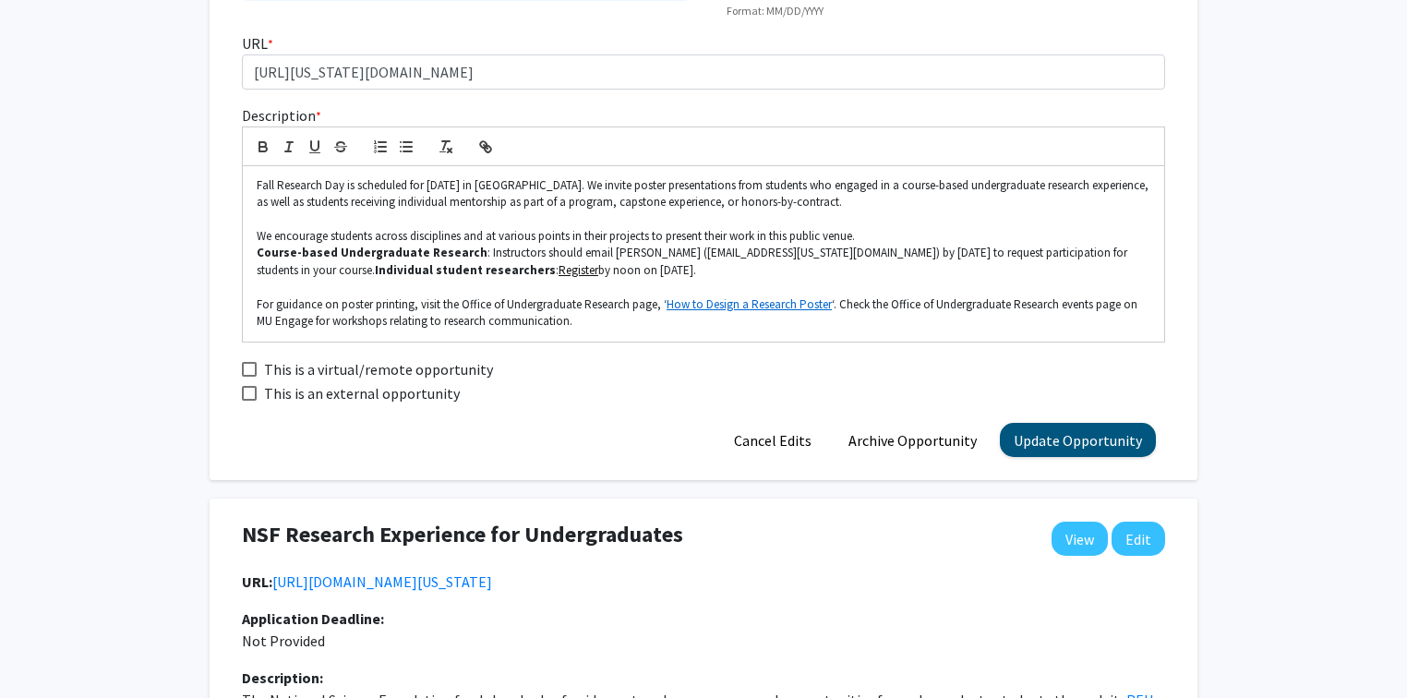
type input "Fall Research Day registration now open"
click at [1075, 439] on button "Update Opportunity" at bounding box center [1078, 440] width 156 height 34
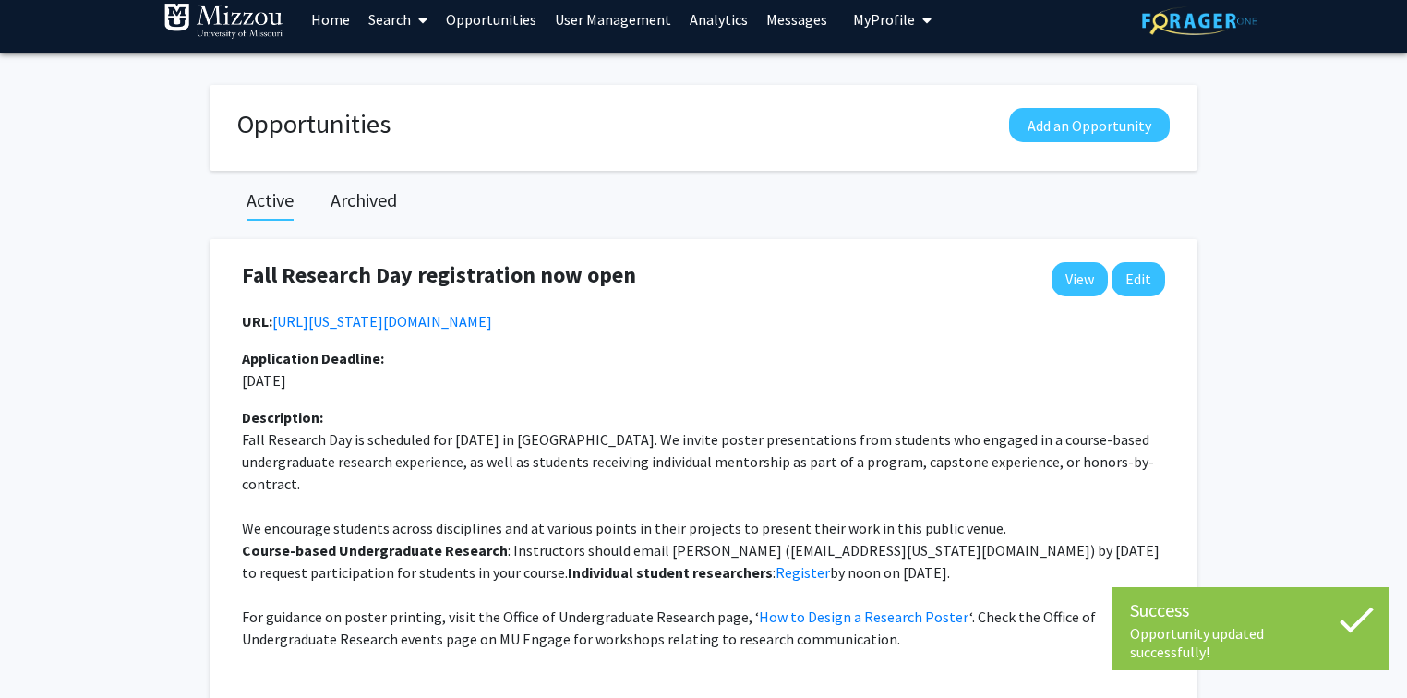
scroll to position [0, 0]
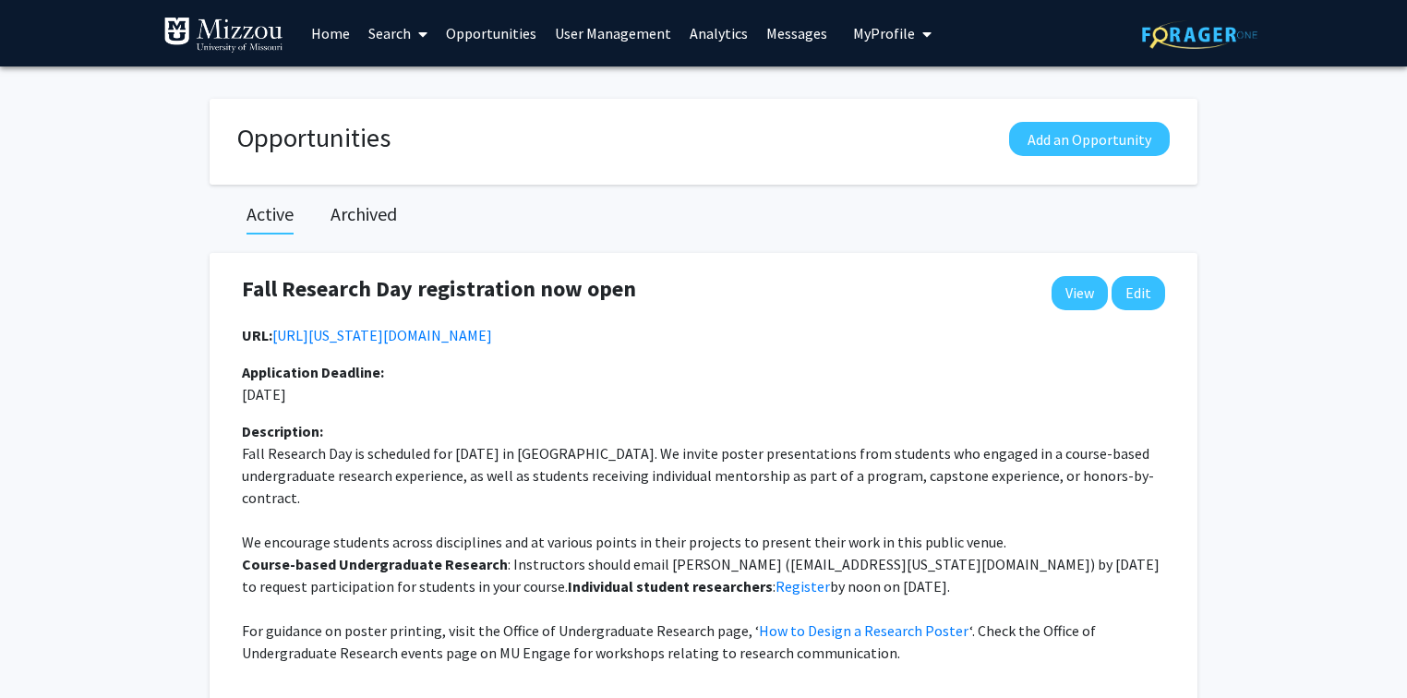
click at [859, 34] on span "My Profile" at bounding box center [884, 33] width 62 height 18
